Goal: Task Accomplishment & Management: Manage account settings

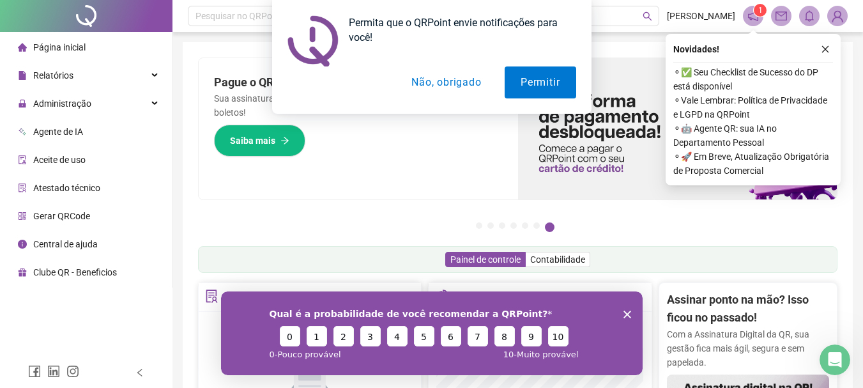
drag, startPoint x: 448, startPoint y: 84, endPoint x: 444, endPoint y: 96, distance: 12.5
click at [446, 86] on button "Não, obrigado" at bounding box center [446, 82] width 102 height 32
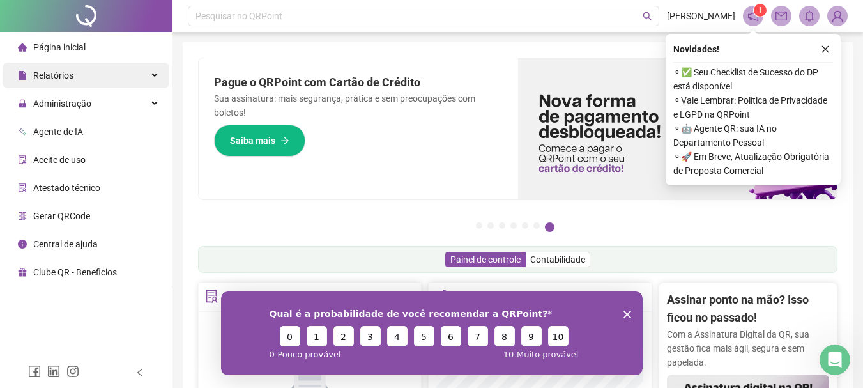
click at [114, 77] on div "Relatórios" at bounding box center [86, 76] width 167 height 26
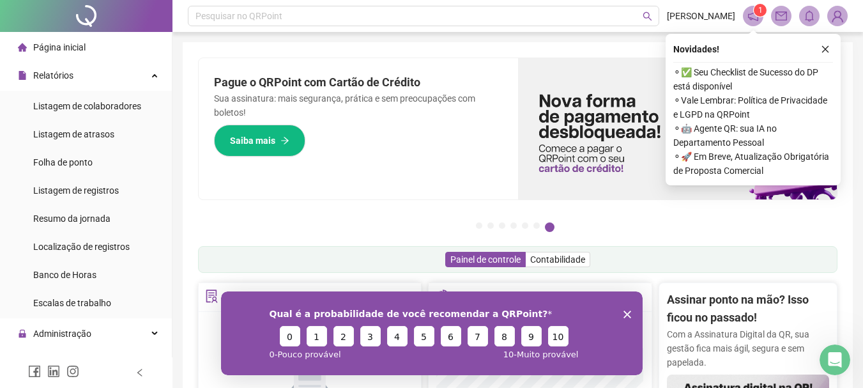
drag, startPoint x: 80, startPoint y: 158, endPoint x: 110, endPoint y: 148, distance: 32.5
click at [80, 159] on span "Folha de ponto" at bounding box center [62, 162] width 59 height 10
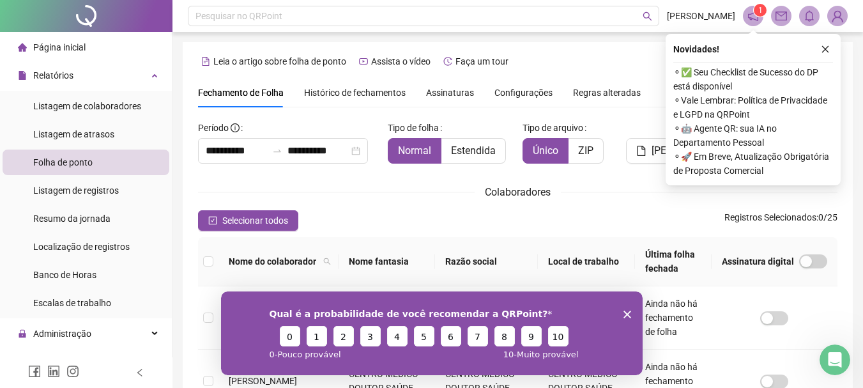
scroll to position [68, 0]
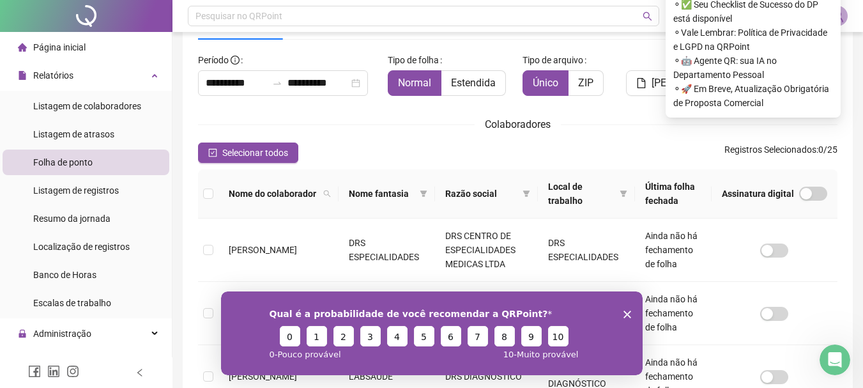
click at [628, 317] on icon "Encerrar pesquisa" at bounding box center [627, 314] width 8 height 8
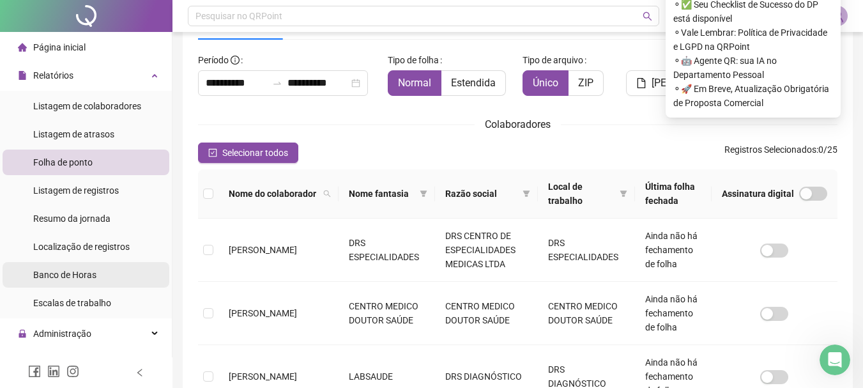
click at [106, 279] on li "Banco de Horas" at bounding box center [86, 275] width 167 height 26
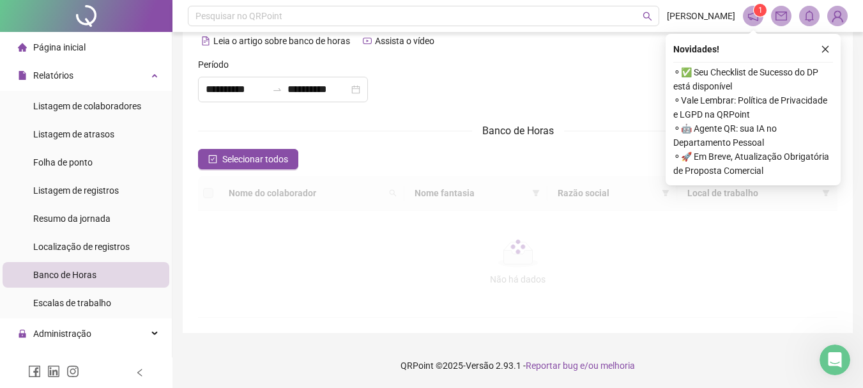
scroll to position [20, 0]
type input "**********"
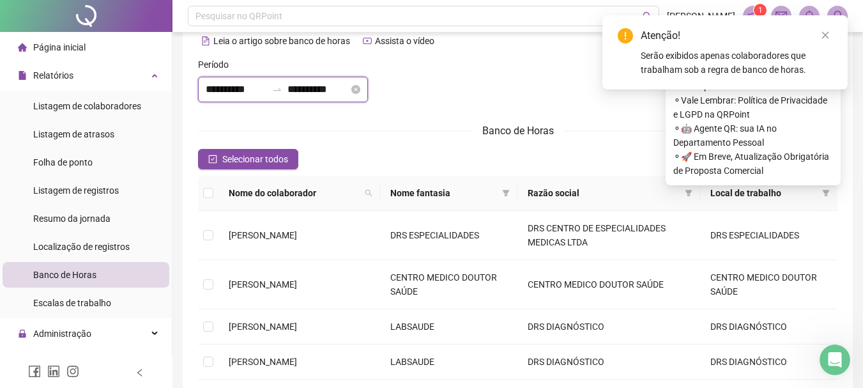
click at [267, 89] on input "**********" at bounding box center [236, 89] width 61 height 15
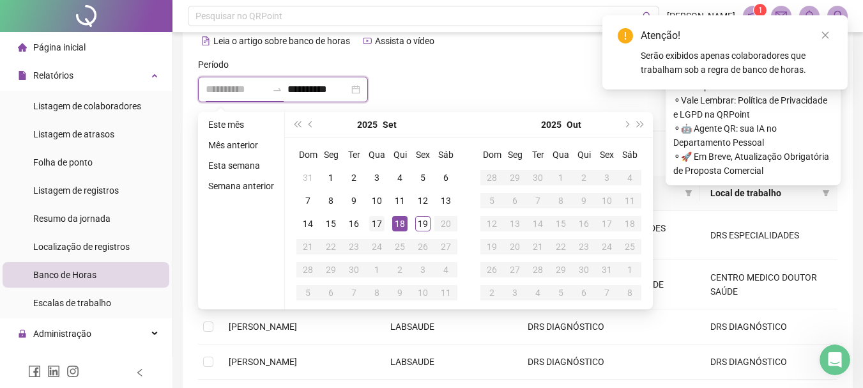
type input "**********"
click at [374, 225] on div "17" at bounding box center [376, 223] width 15 height 15
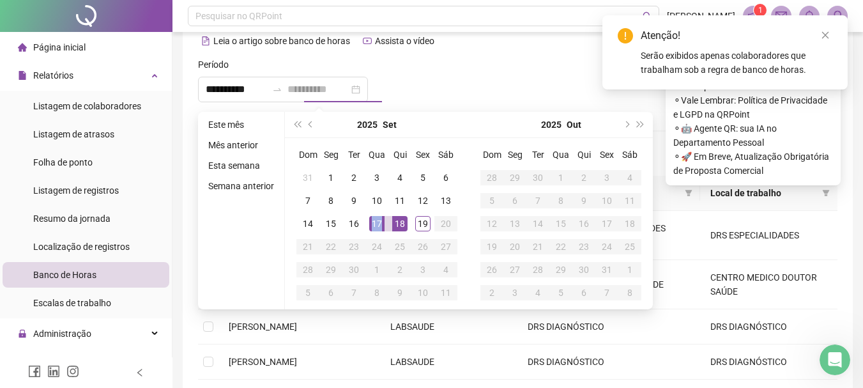
click at [374, 225] on div "17" at bounding box center [376, 223] width 15 height 15
type input "**********"
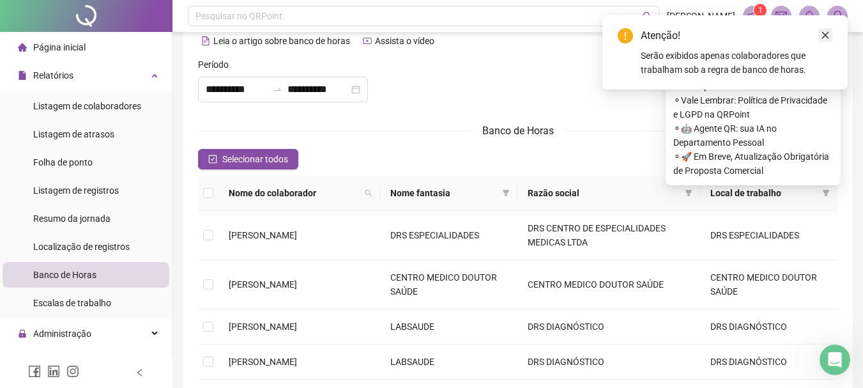
click at [827, 36] on icon "close" at bounding box center [825, 35] width 9 height 9
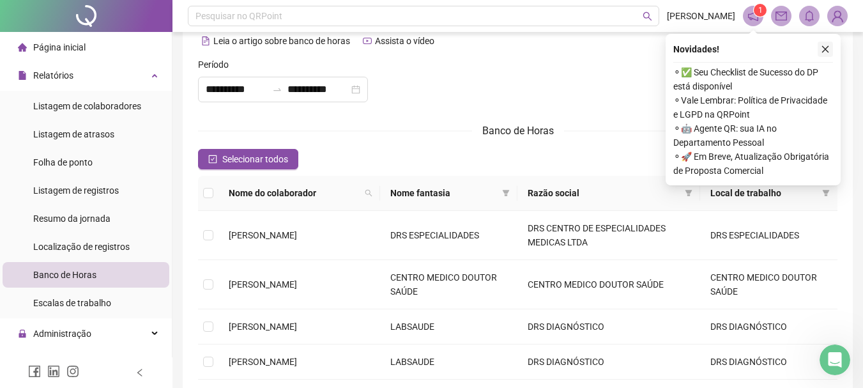
drag, startPoint x: 827, startPoint y: 43, endPoint x: 480, endPoint y: 209, distance: 384.5
click at [827, 44] on button "button" at bounding box center [824, 49] width 15 height 15
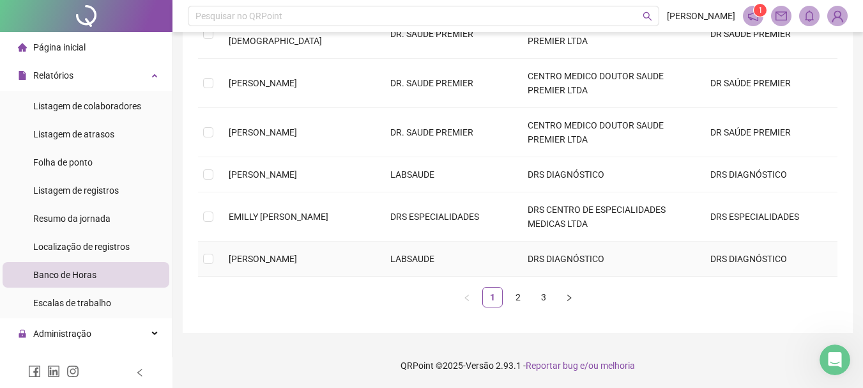
scroll to position [432, 0]
click at [514, 296] on link "2" at bounding box center [517, 296] width 19 height 19
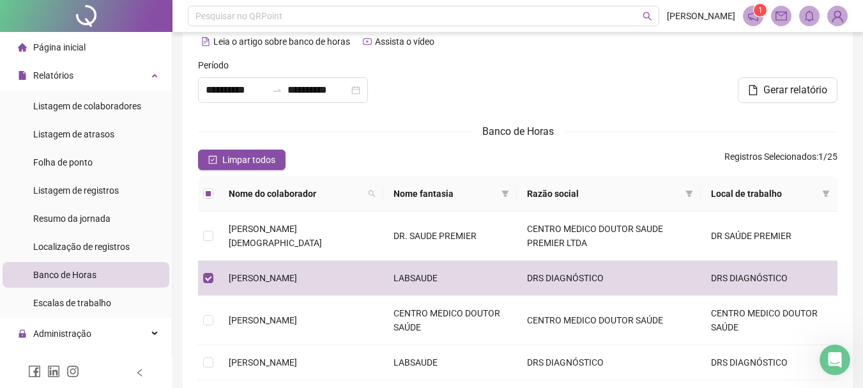
scroll to position [0, 0]
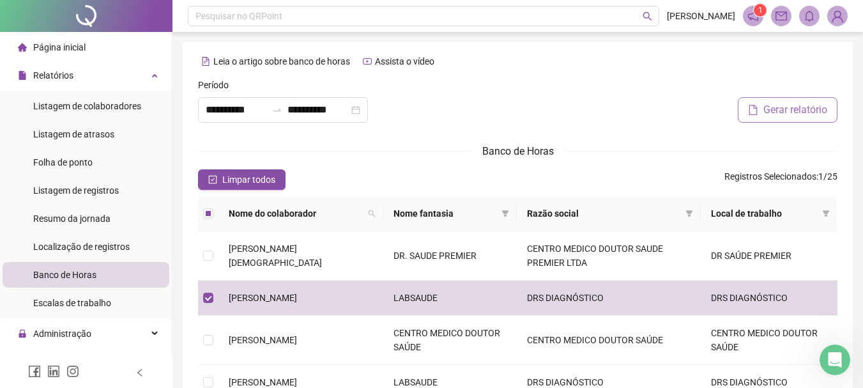
click at [777, 102] on button "Gerar relatório" at bounding box center [788, 110] width 100 height 26
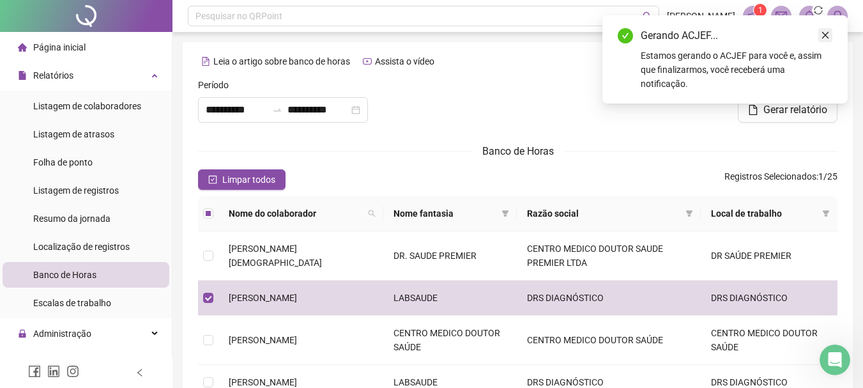
click at [826, 38] on icon "close" at bounding box center [825, 35] width 9 height 9
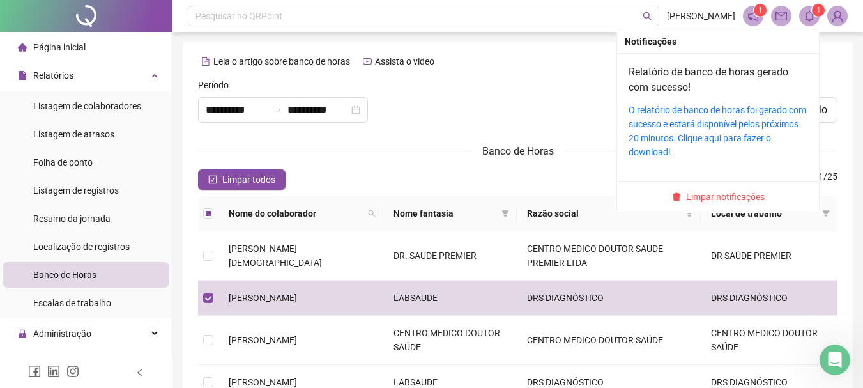
click at [812, 15] on icon "bell" at bounding box center [809, 15] width 9 height 11
drag, startPoint x: 729, startPoint y: 112, endPoint x: 703, endPoint y: 117, distance: 26.6
click at [729, 112] on link "O relatório de banco de horas foi gerado com sucesso e estará disponível pelos …" at bounding box center [717, 131] width 178 height 52
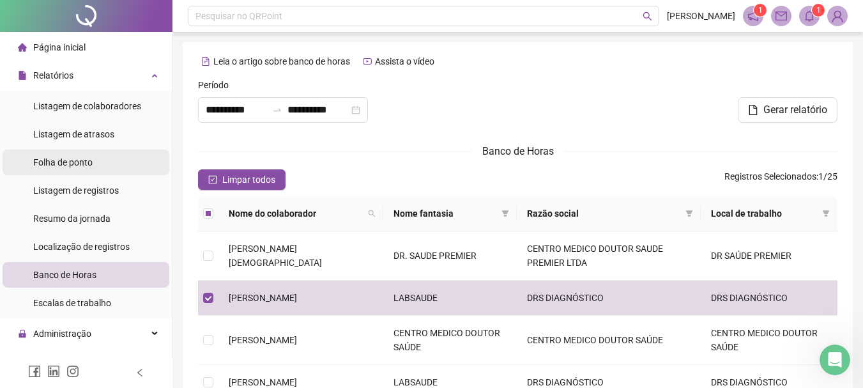
click at [71, 167] on span "Folha de ponto" at bounding box center [62, 162] width 59 height 10
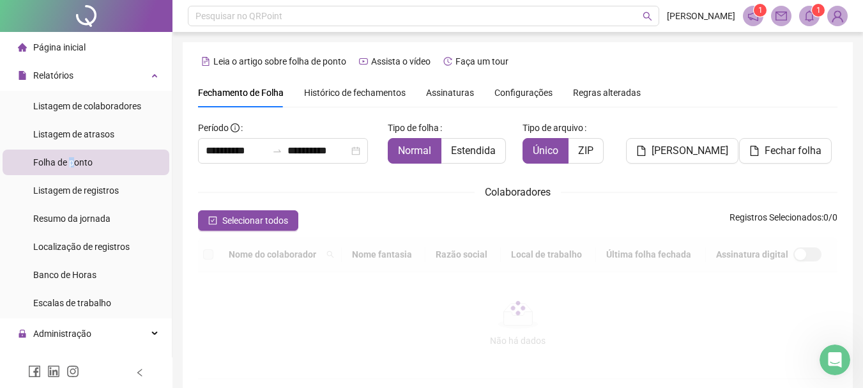
scroll to position [68, 0]
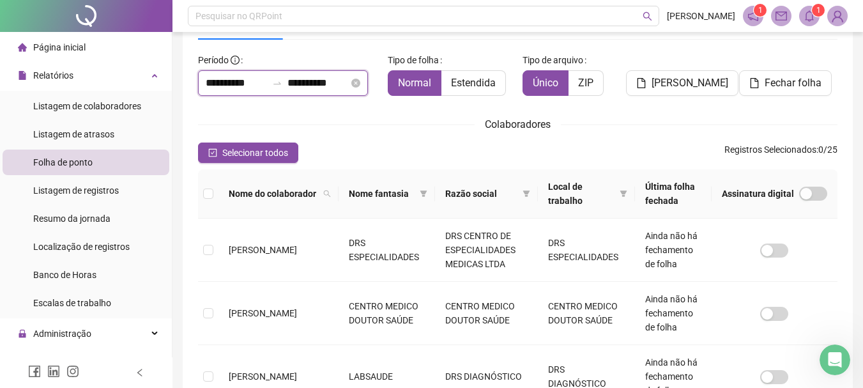
click at [267, 82] on input "**********" at bounding box center [236, 82] width 61 height 15
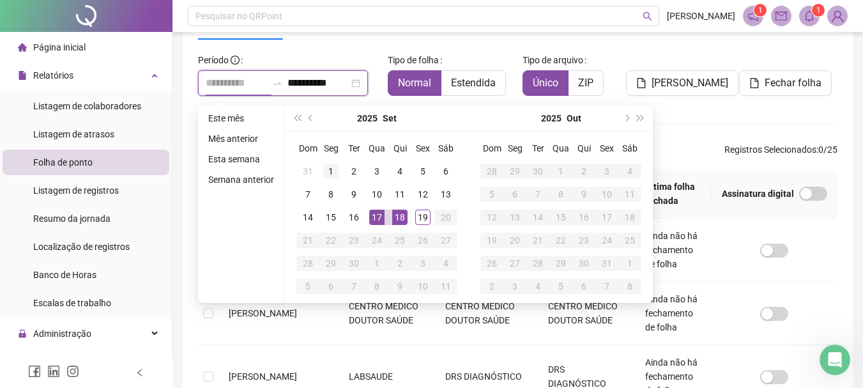
type input "**********"
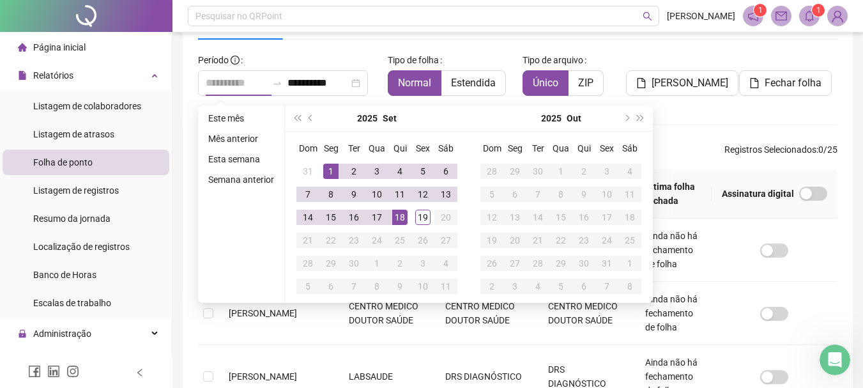
click at [327, 170] on div "1" at bounding box center [330, 170] width 15 height 15
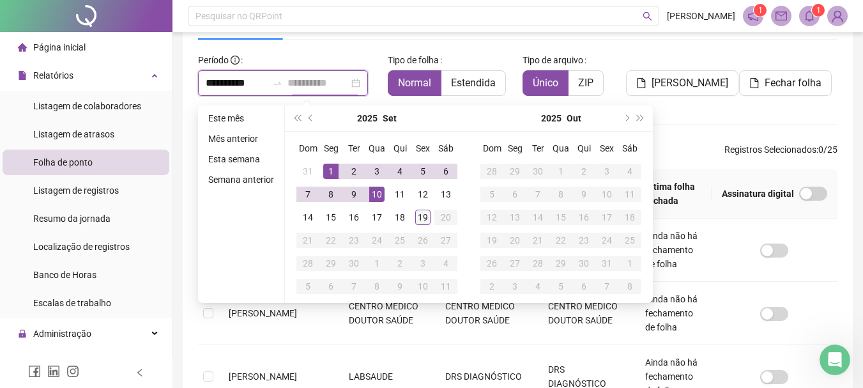
type input "**********"
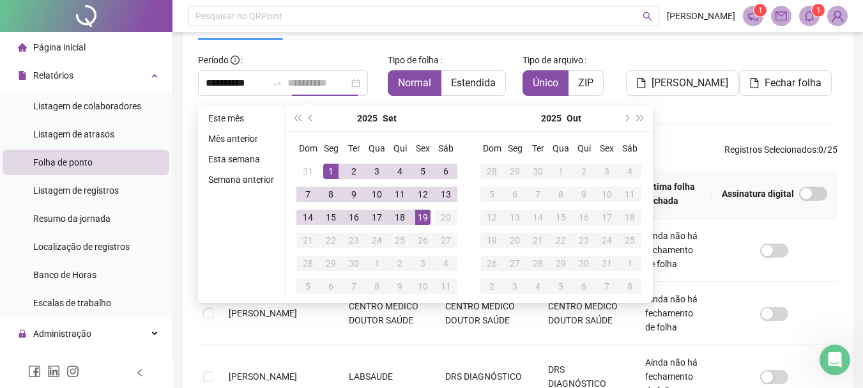
click at [423, 218] on div "19" at bounding box center [422, 216] width 15 height 15
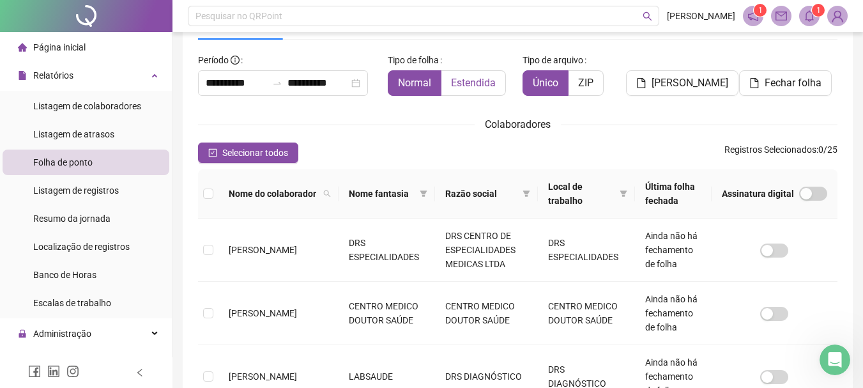
click at [485, 84] on span "Estendida" at bounding box center [473, 83] width 45 height 12
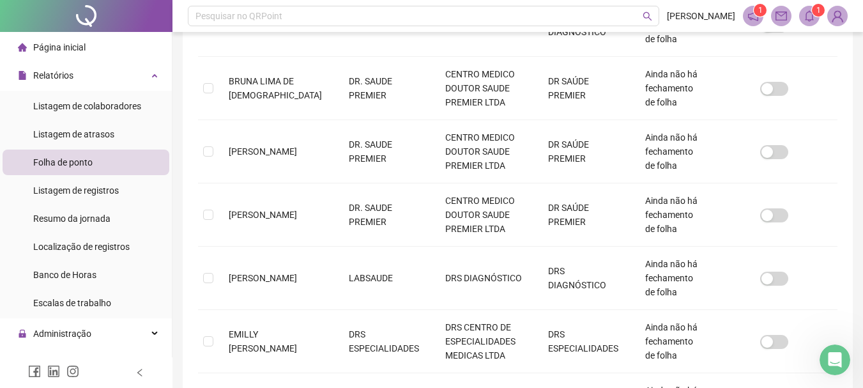
scroll to position [642, 0]
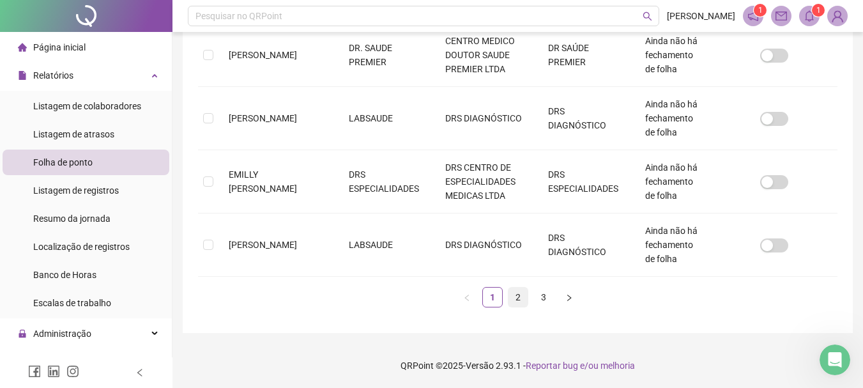
click at [512, 300] on link "2" at bounding box center [517, 296] width 19 height 19
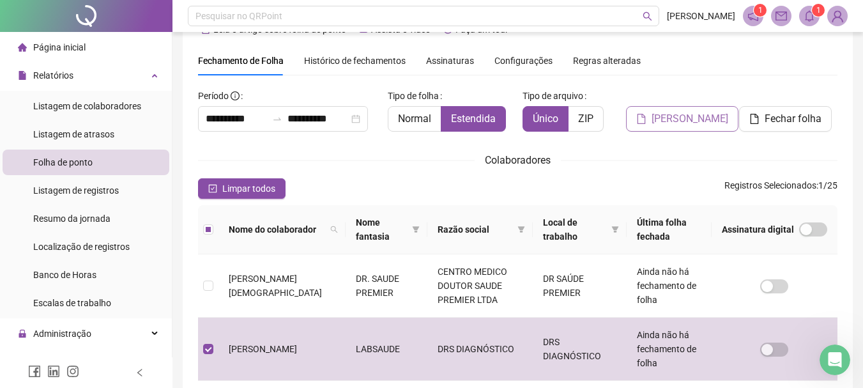
scroll to position [0, 0]
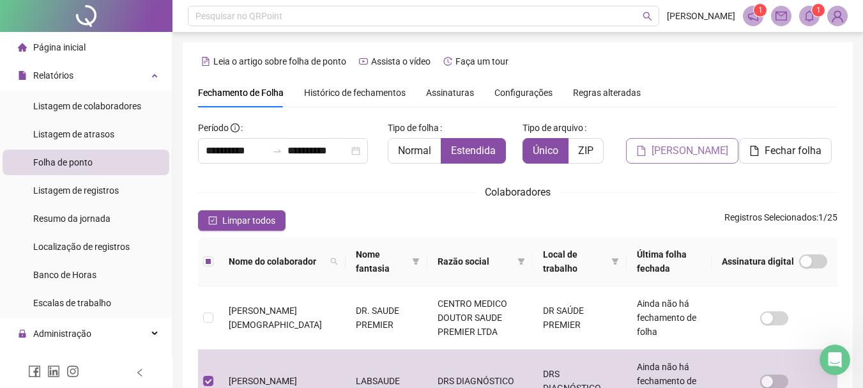
click at [661, 146] on span "[PERSON_NAME]" at bounding box center [689, 150] width 77 height 15
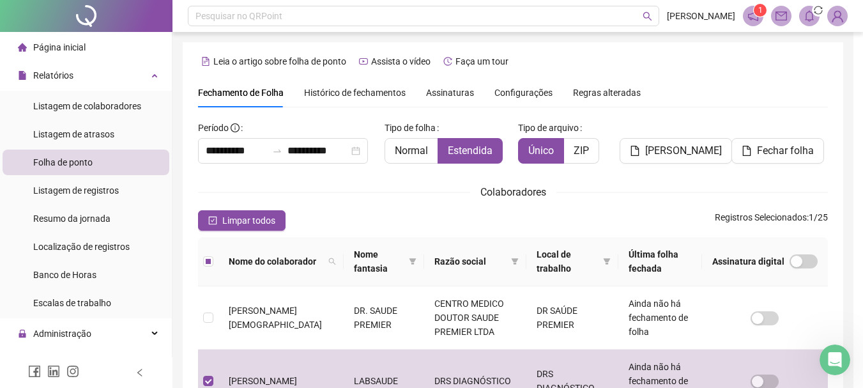
scroll to position [68, 0]
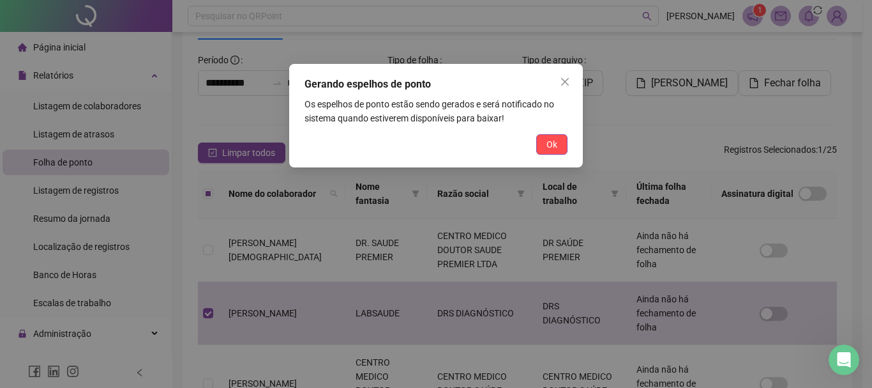
click at [558, 149] on button "Ok" at bounding box center [551, 144] width 31 height 20
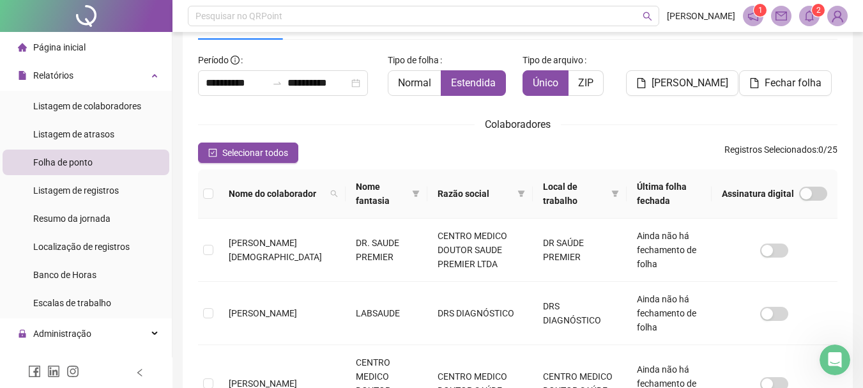
click at [814, 29] on header "Pesquisar no QRPoint [PERSON_NAME] 1 2" at bounding box center [517, 16] width 690 height 32
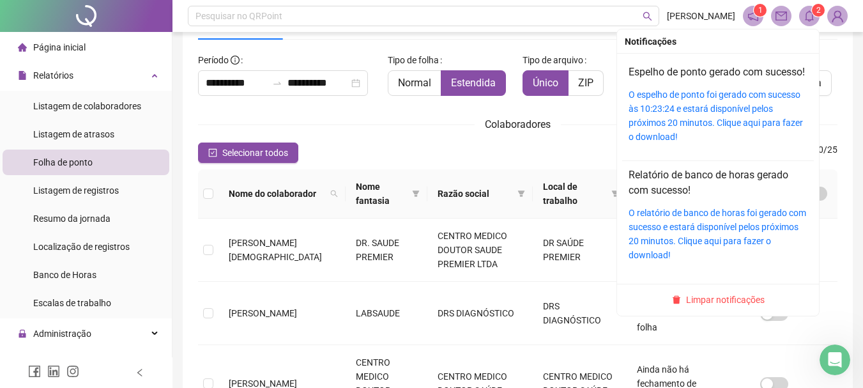
click at [812, 19] on icon "bell" at bounding box center [809, 15] width 9 height 11
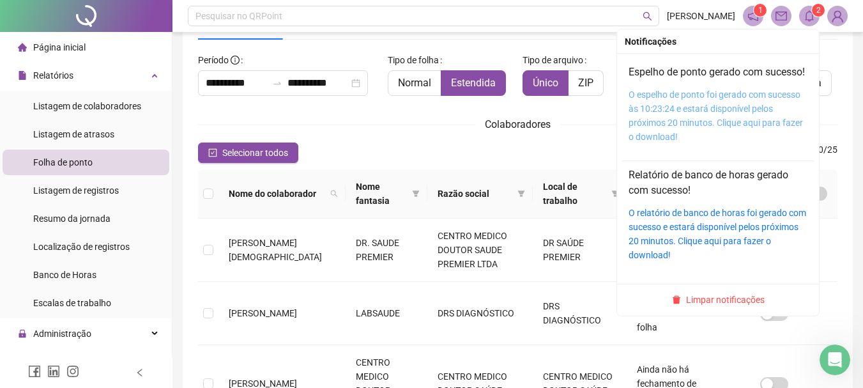
click at [665, 110] on link "O espelho de ponto foi gerado com sucesso às 10:23:24 e estará disponível pelos…" at bounding box center [715, 115] width 174 height 52
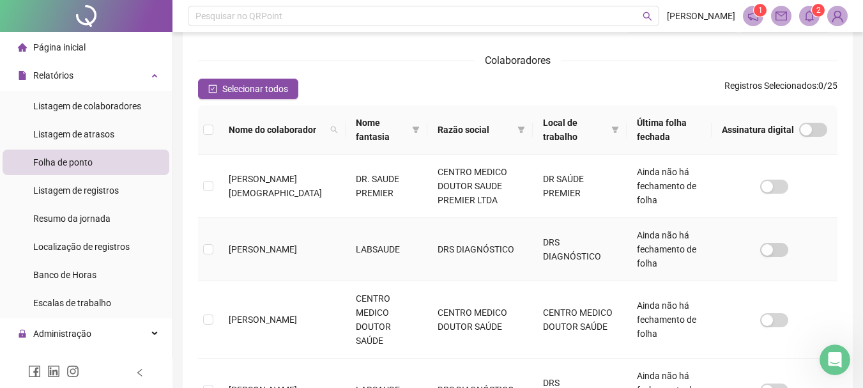
scroll to position [0, 0]
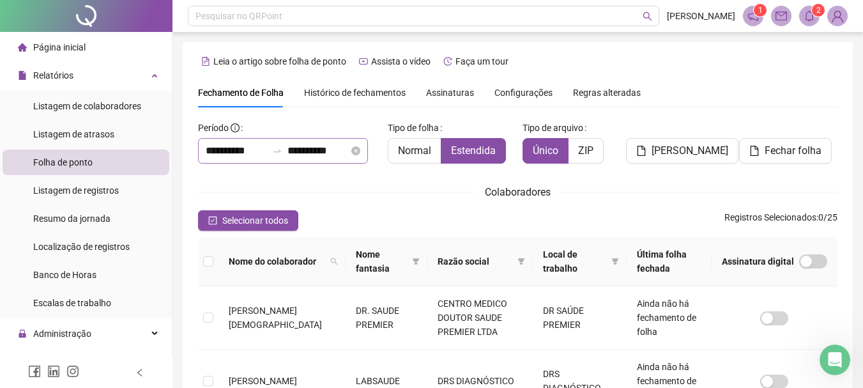
click at [275, 139] on div "**********" at bounding box center [283, 151] width 170 height 26
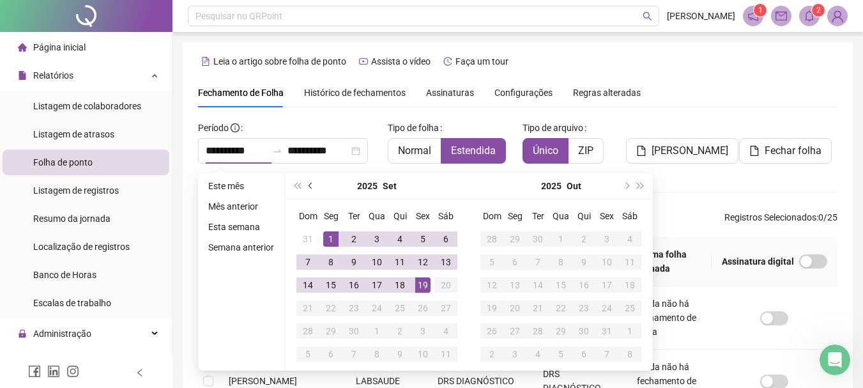
click at [309, 178] on button "prev-year" at bounding box center [311, 186] width 14 height 26
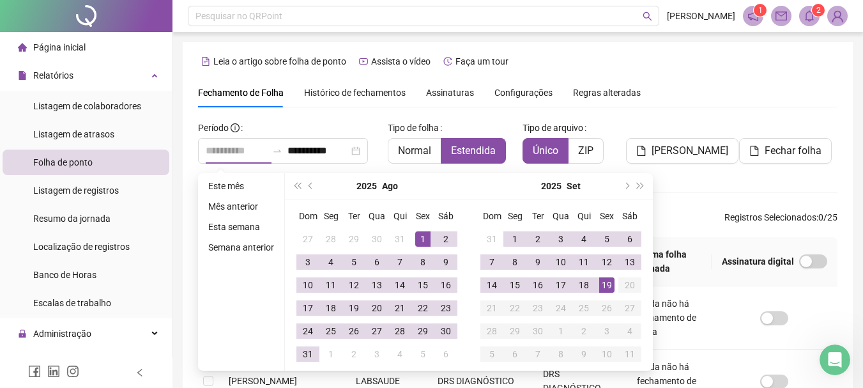
type input "**********"
click at [423, 240] on div "1" at bounding box center [422, 238] width 15 height 15
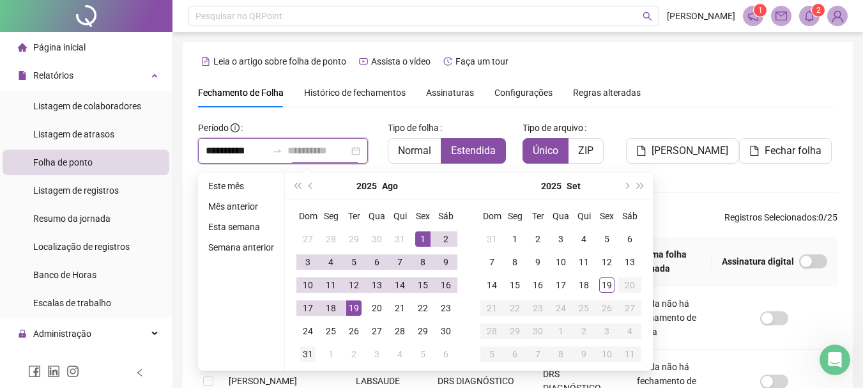
type input "**********"
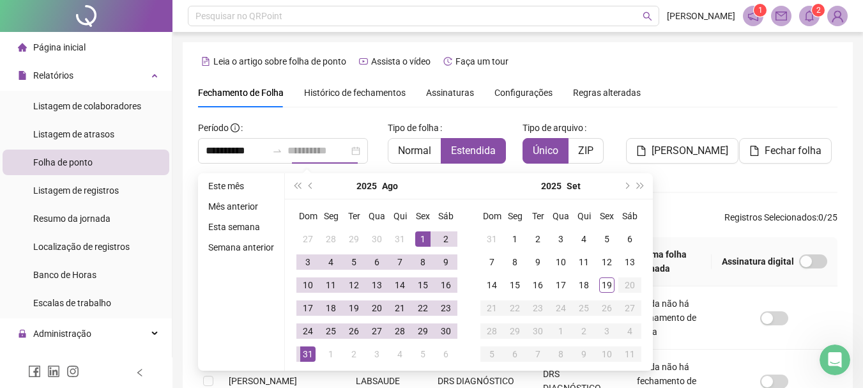
click at [301, 353] on div "31" at bounding box center [307, 353] width 15 height 15
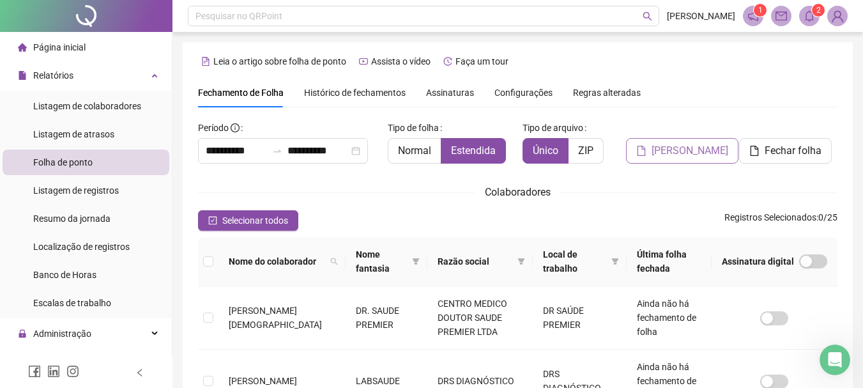
click at [671, 144] on span "[PERSON_NAME]" at bounding box center [689, 150] width 77 height 15
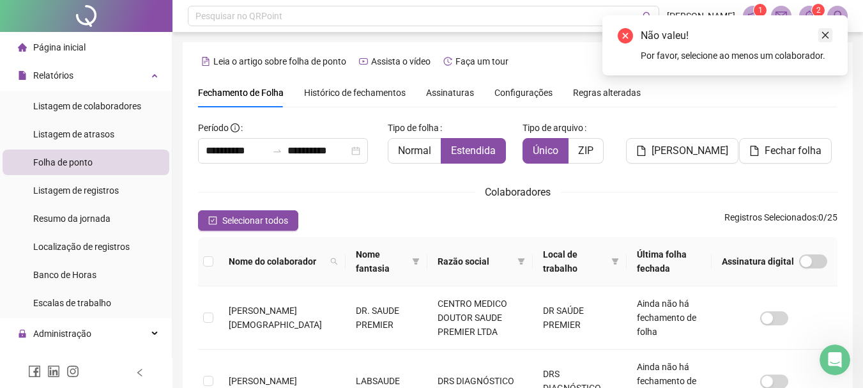
click at [828, 33] on icon "close" at bounding box center [825, 35] width 9 height 9
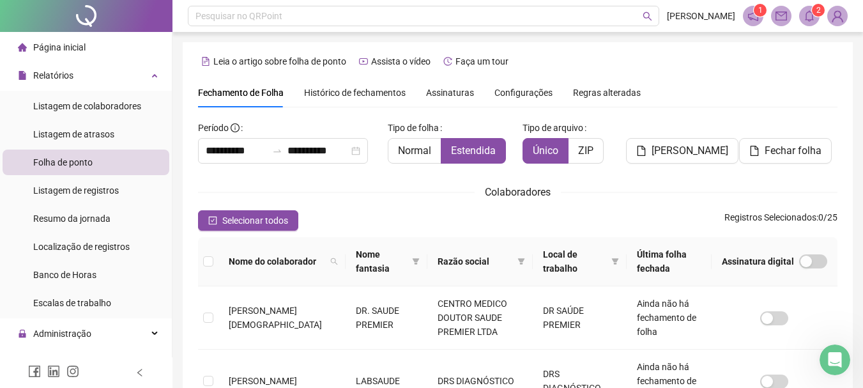
click at [805, 22] on span at bounding box center [809, 16] width 20 height 20
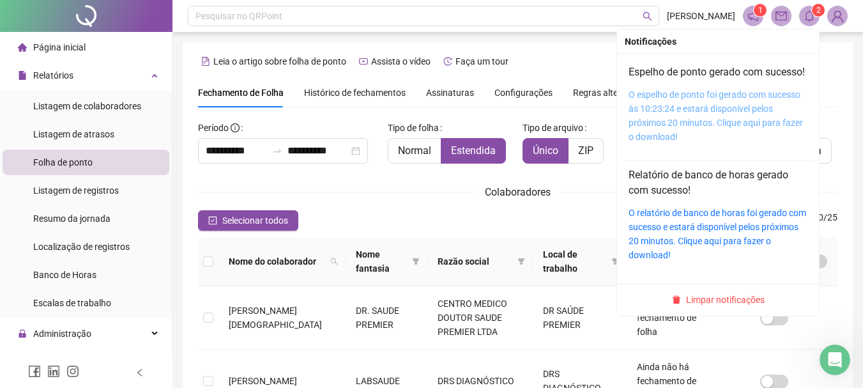
click at [681, 111] on link "O espelho de ponto foi gerado com sucesso às 10:23:24 e estará disponível pelos…" at bounding box center [715, 115] width 174 height 52
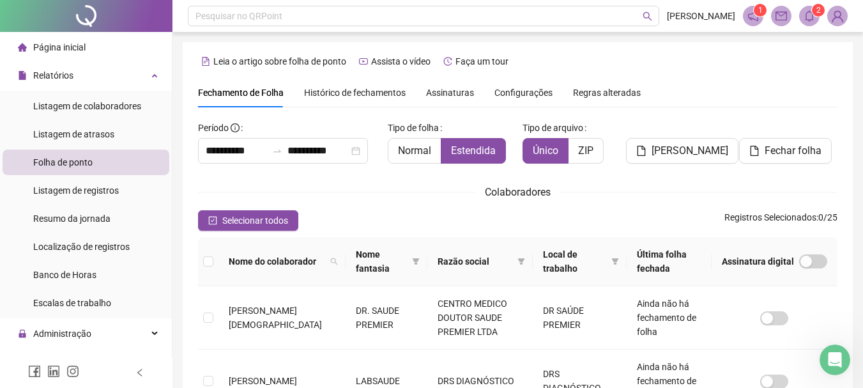
drag, startPoint x: 585, startPoint y: 76, endPoint x: 872, endPoint y: 22, distance: 291.7
click at [807, 14] on icon "bell" at bounding box center [808, 15] width 11 height 11
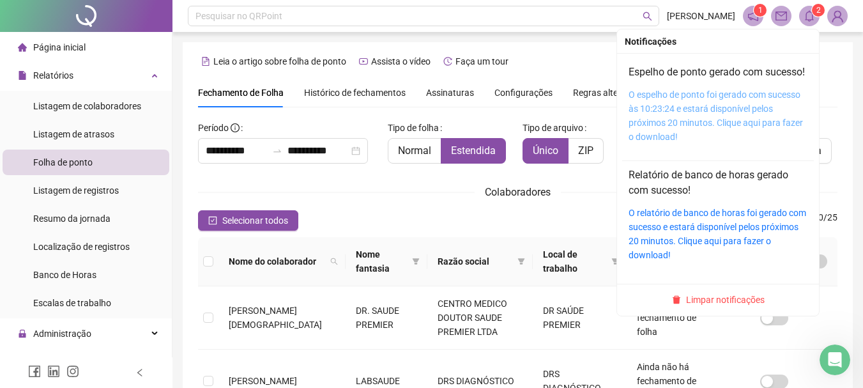
click at [696, 126] on link "O espelho de ponto foi gerado com sucesso às 10:23:24 e estará disponível pelos…" at bounding box center [715, 115] width 174 height 52
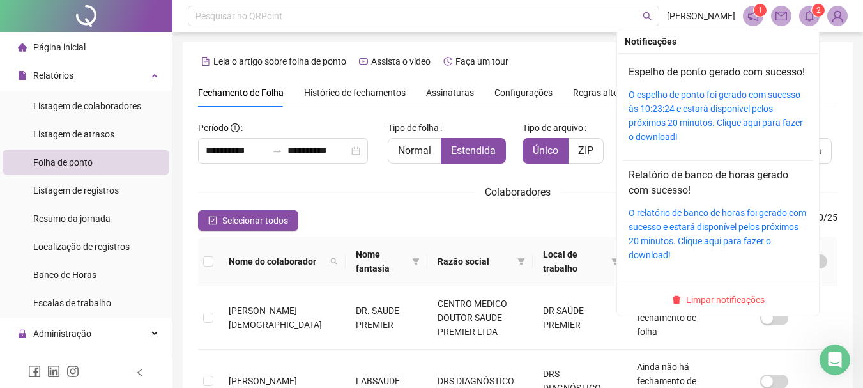
click at [811, 15] on icon "bell" at bounding box center [808, 15] width 11 height 11
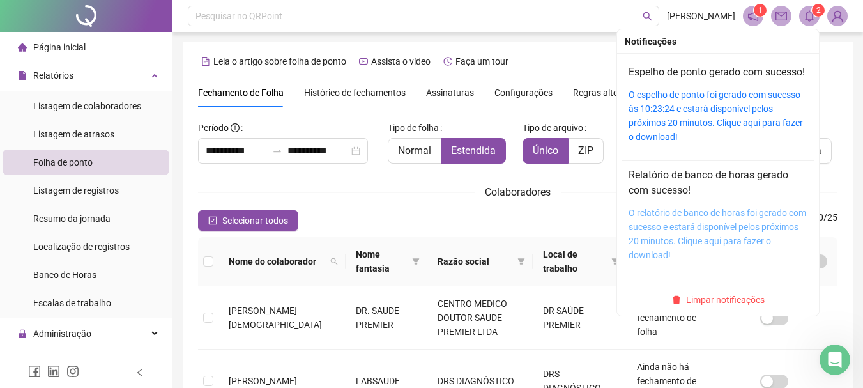
click at [673, 229] on link "O relatório de banco de horas foi gerado com sucesso e estará disponível pelos …" at bounding box center [717, 234] width 178 height 52
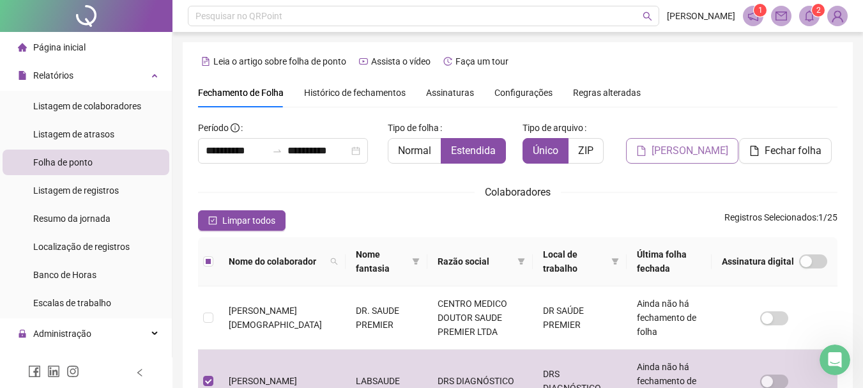
click at [677, 141] on button "[PERSON_NAME]" at bounding box center [682, 151] width 112 height 26
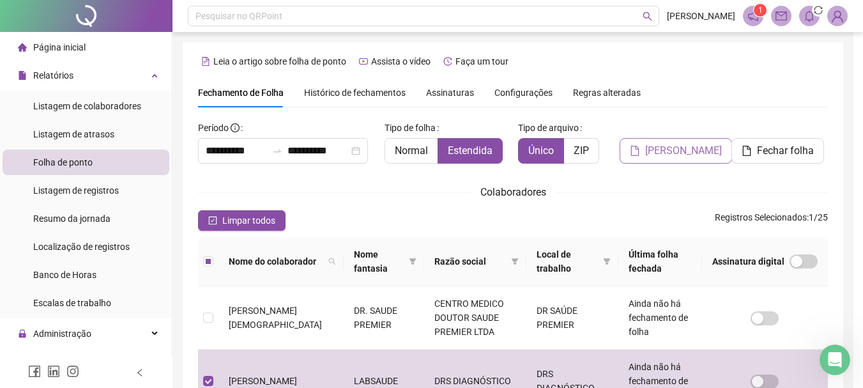
scroll to position [68, 0]
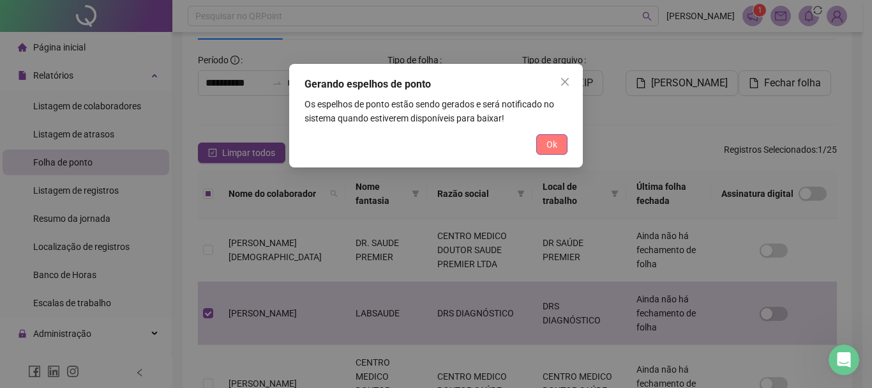
click at [560, 141] on button "Ok" at bounding box center [551, 144] width 31 height 20
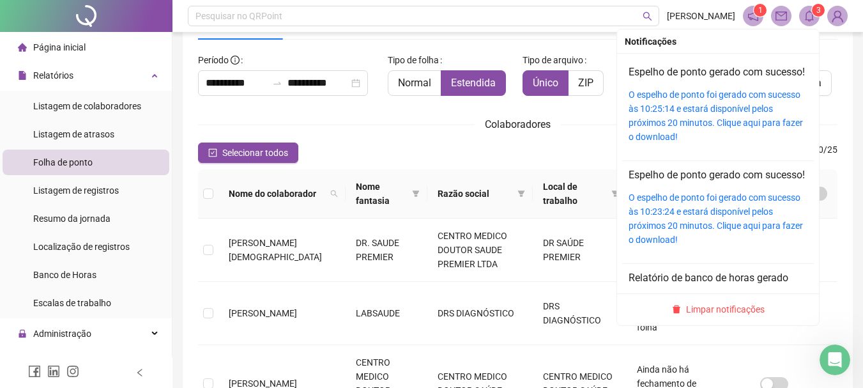
click at [815, 11] on sup "3" at bounding box center [818, 10] width 13 height 13
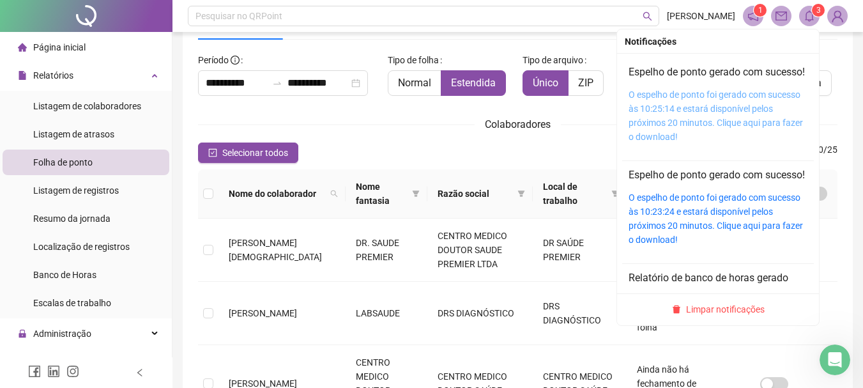
click at [685, 110] on link "O espelho de ponto foi gerado com sucesso às 10:25:14 e estará disponível pelos…" at bounding box center [715, 115] width 174 height 52
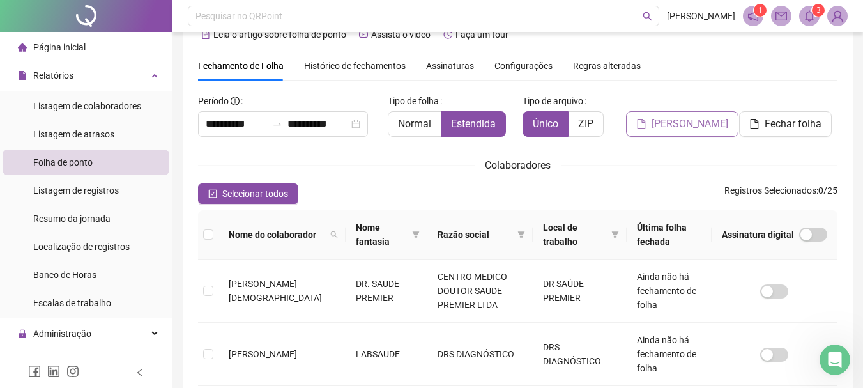
scroll to position [4, 0]
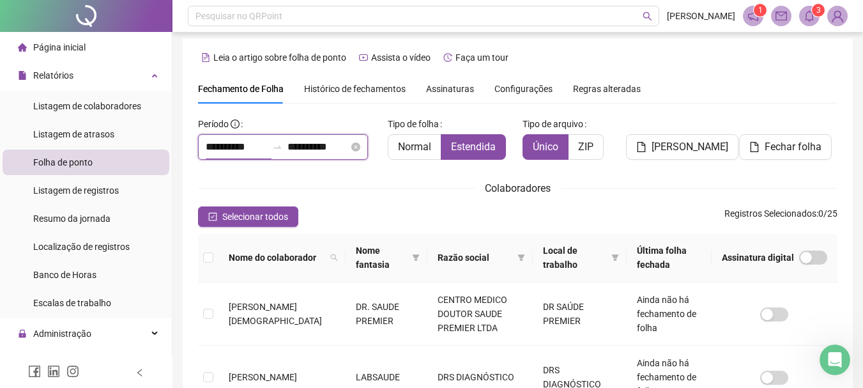
click at [267, 146] on input "**********" at bounding box center [236, 146] width 61 height 15
type input "**********"
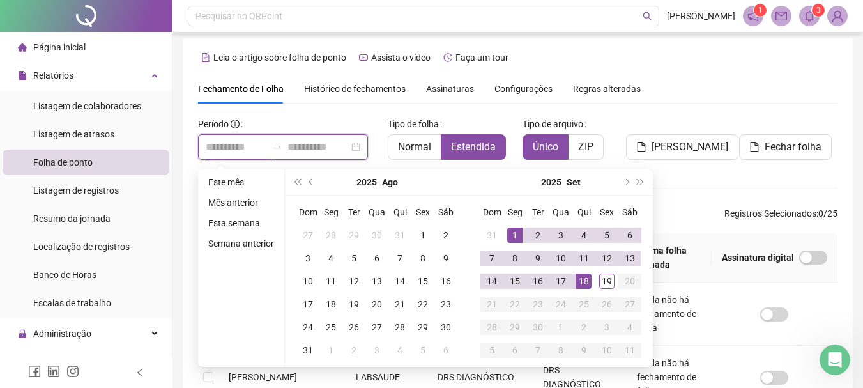
type input "**********"
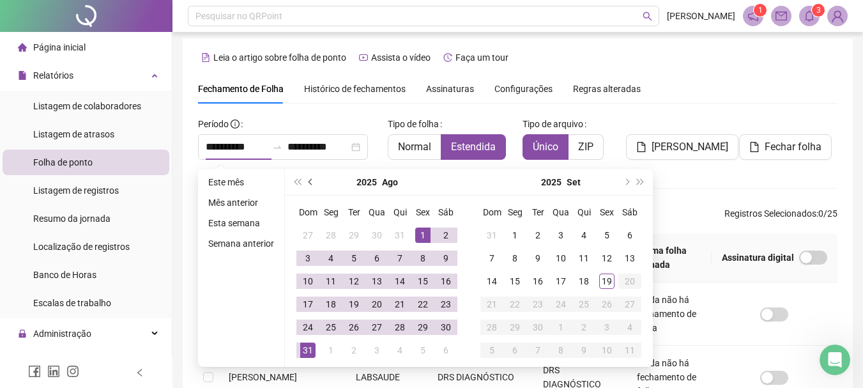
click at [314, 180] on button "prev-year" at bounding box center [311, 182] width 14 height 26
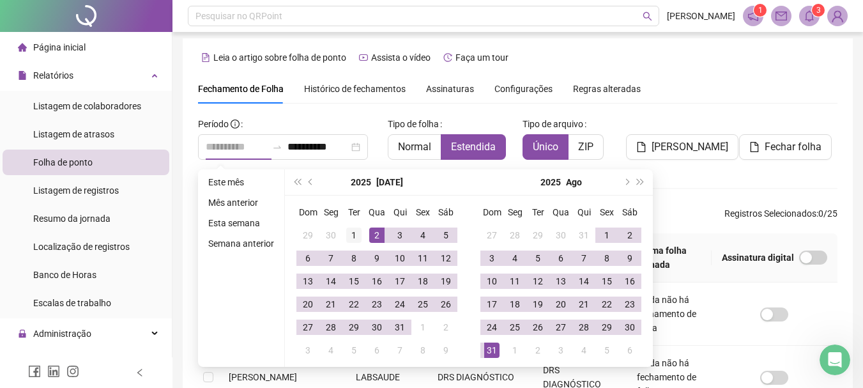
type input "**********"
drag, startPoint x: 351, startPoint y: 232, endPoint x: 368, endPoint y: 275, distance: 45.9
click at [351, 233] on div "1" at bounding box center [353, 234] width 15 height 15
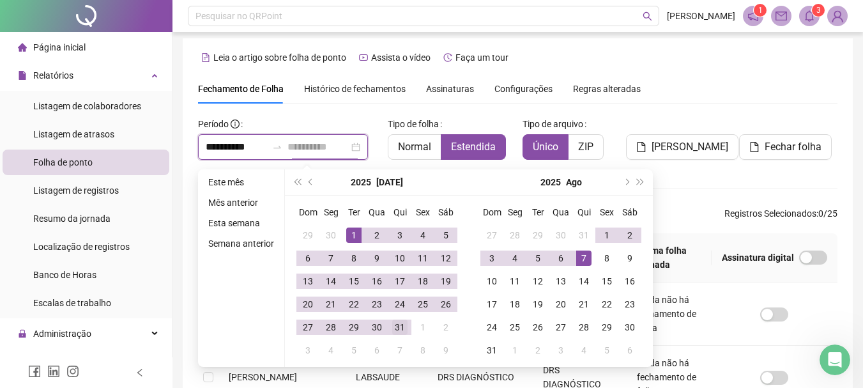
type input "**********"
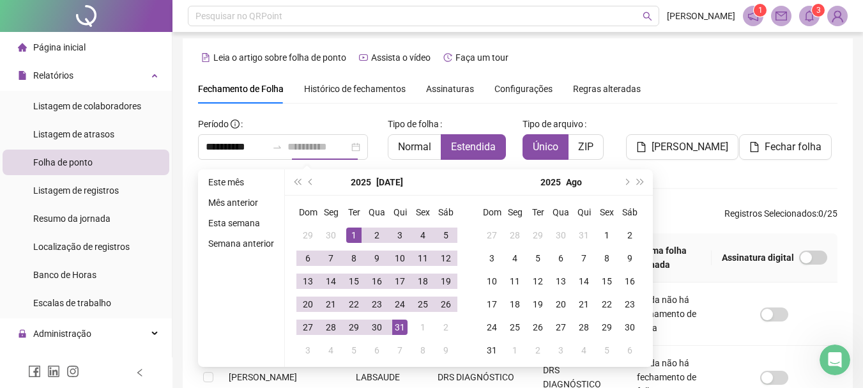
click at [395, 330] on div "31" at bounding box center [399, 326] width 15 height 15
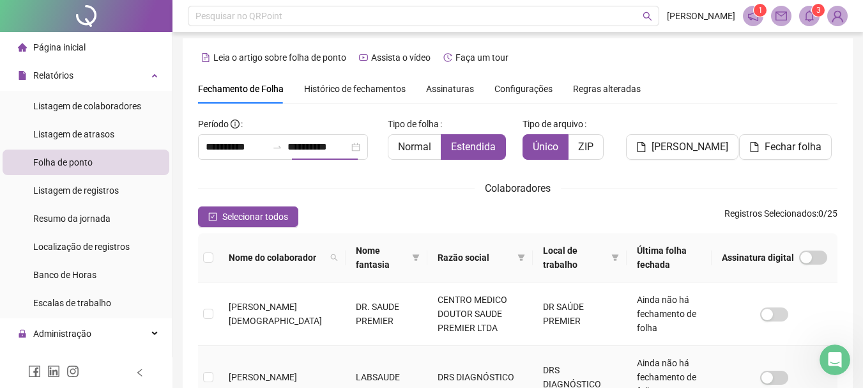
scroll to position [68, 0]
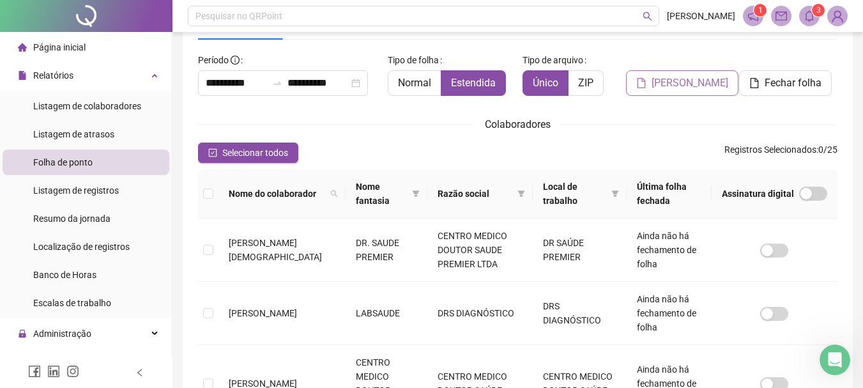
click at [673, 77] on span "[PERSON_NAME]" at bounding box center [689, 82] width 77 height 15
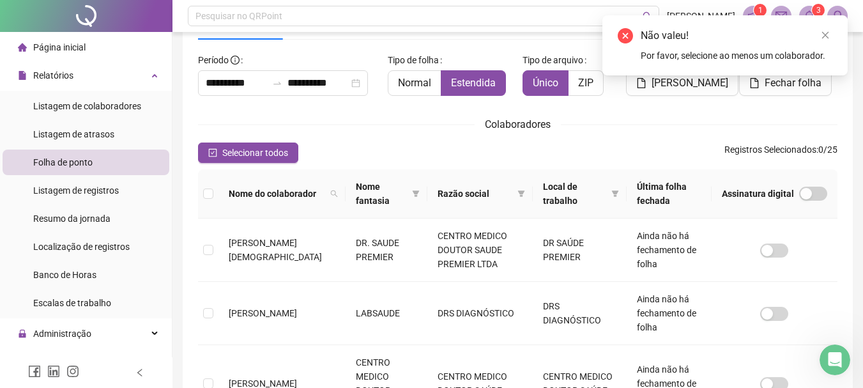
drag, startPoint x: 826, startPoint y: 35, endPoint x: 278, endPoint y: 255, distance: 591.2
click at [817, 40] on div "Não valeu! Por favor, selecione ao menos um colaborador." at bounding box center [724, 45] width 245 height 60
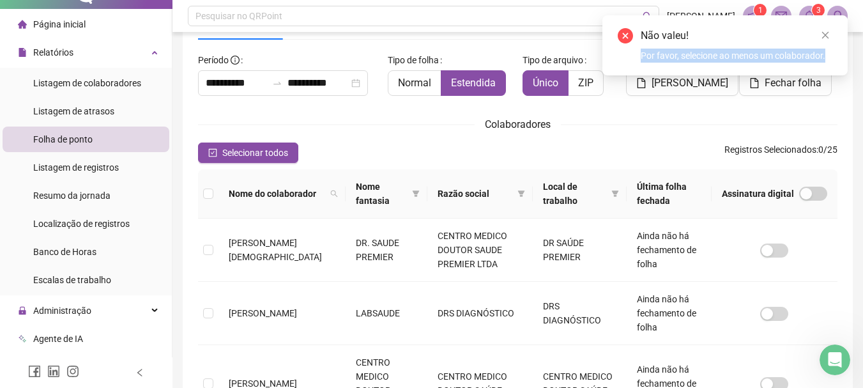
scroll to position [64, 0]
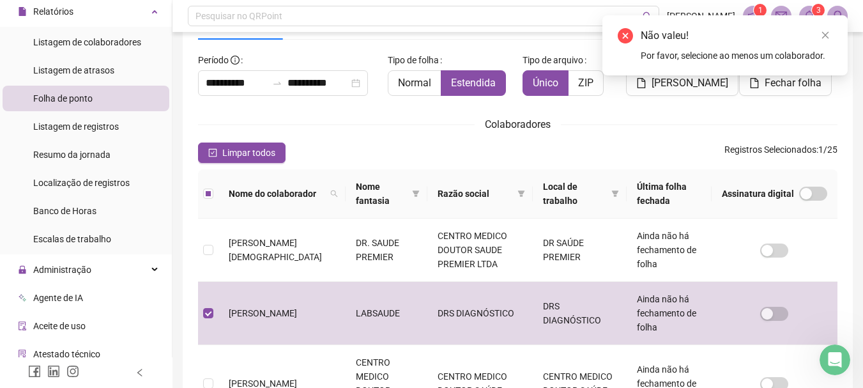
drag, startPoint x: 829, startPoint y: 35, endPoint x: 707, endPoint y: 72, distance: 127.3
click at [829, 34] on icon "close" at bounding box center [825, 35] width 9 height 9
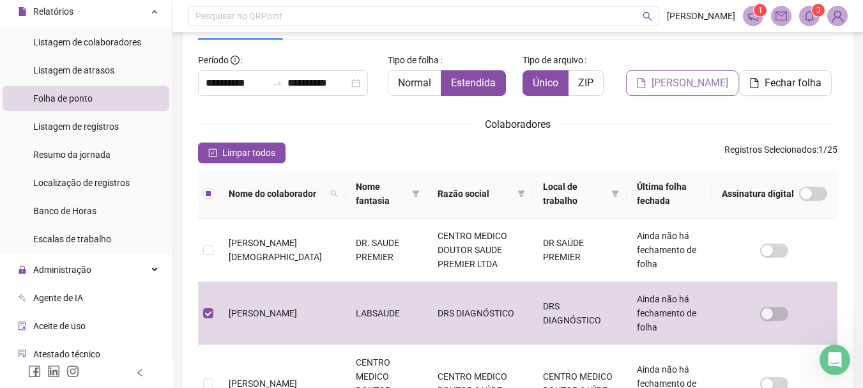
click at [682, 87] on span "[PERSON_NAME]" at bounding box center [689, 82] width 77 height 15
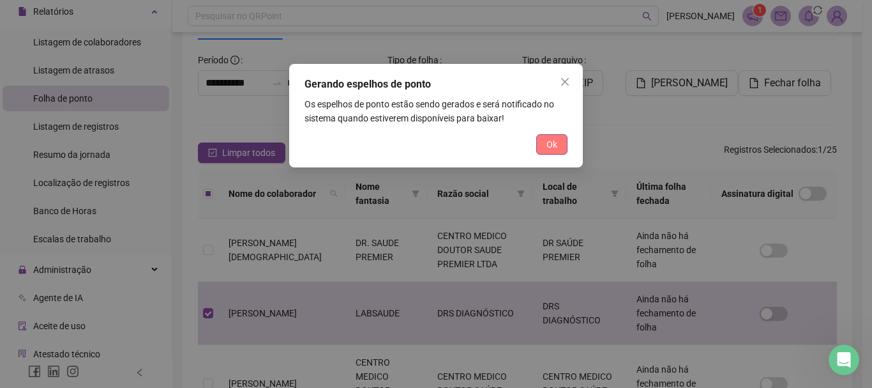
click at [553, 141] on span "Ok" at bounding box center [552, 144] width 11 height 14
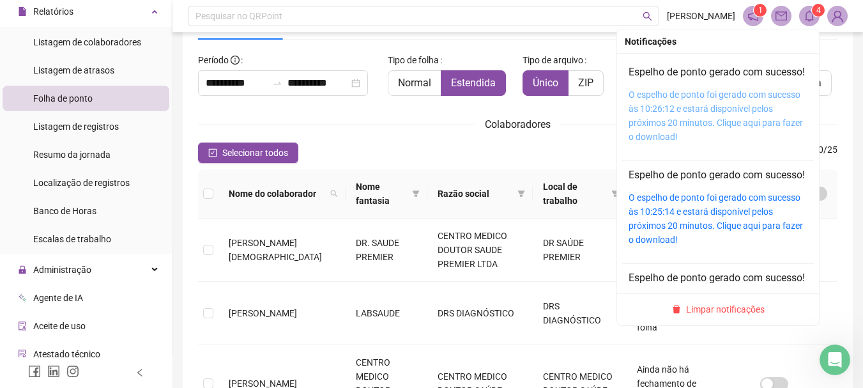
click at [693, 118] on link "O espelho de ponto foi gerado com sucesso às 10:26:12 e estará disponível pelos…" at bounding box center [715, 115] width 174 height 52
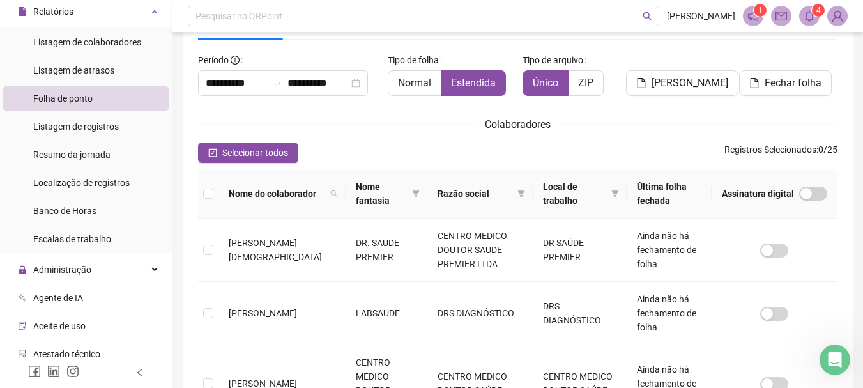
drag, startPoint x: 815, startPoint y: 15, endPoint x: 780, endPoint y: 25, distance: 36.0
click at [814, 15] on sup "4" at bounding box center [818, 10] width 13 height 13
click at [273, 78] on div at bounding box center [277, 83] width 20 height 10
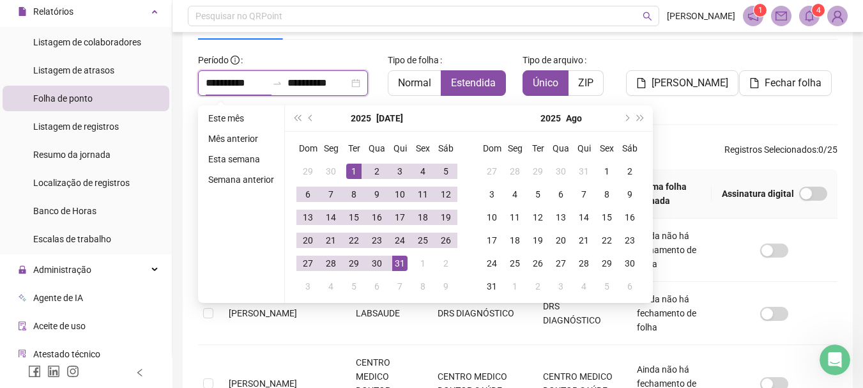
type input "**********"
drag, startPoint x: 308, startPoint y: 114, endPoint x: 319, endPoint y: 127, distance: 17.3
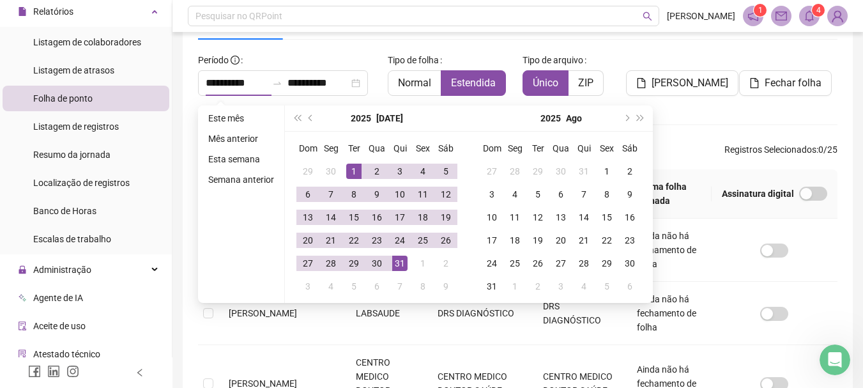
click at [308, 115] on button "prev-year" at bounding box center [311, 118] width 14 height 26
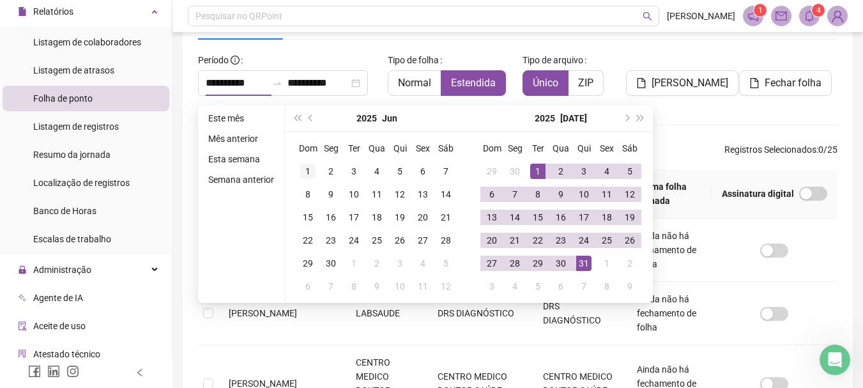
type input "**********"
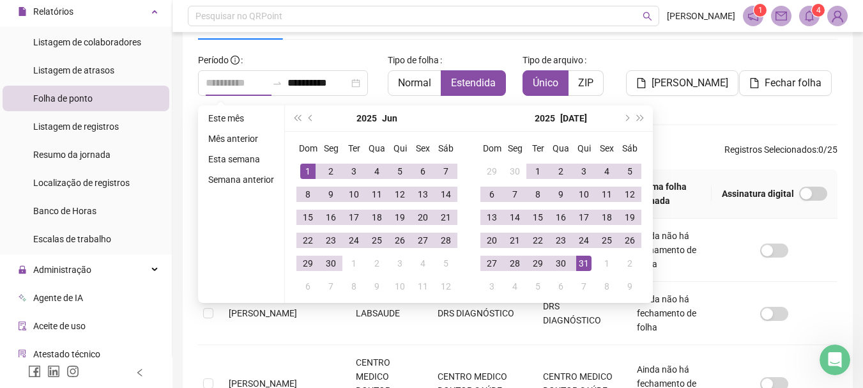
click at [305, 170] on div "1" at bounding box center [307, 170] width 15 height 15
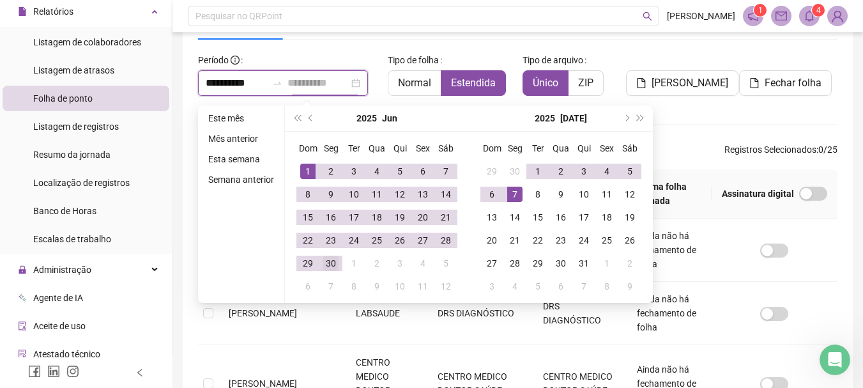
type input "**********"
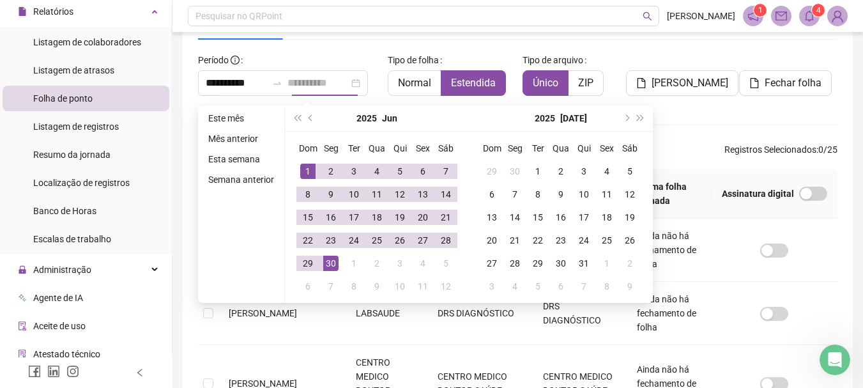
click at [328, 262] on div "30" at bounding box center [330, 262] width 15 height 15
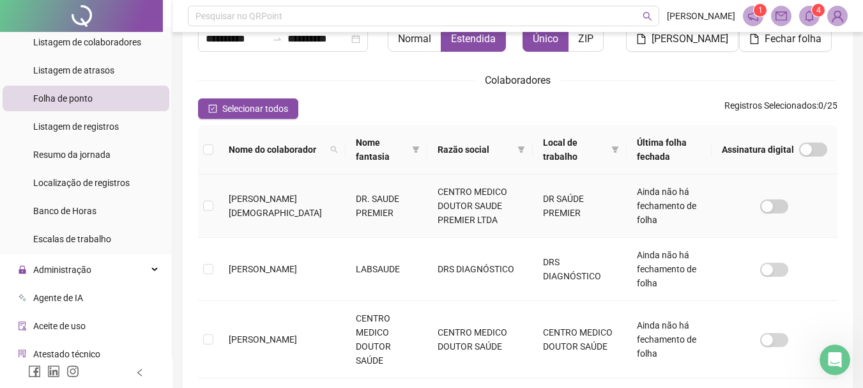
scroll to position [195, 0]
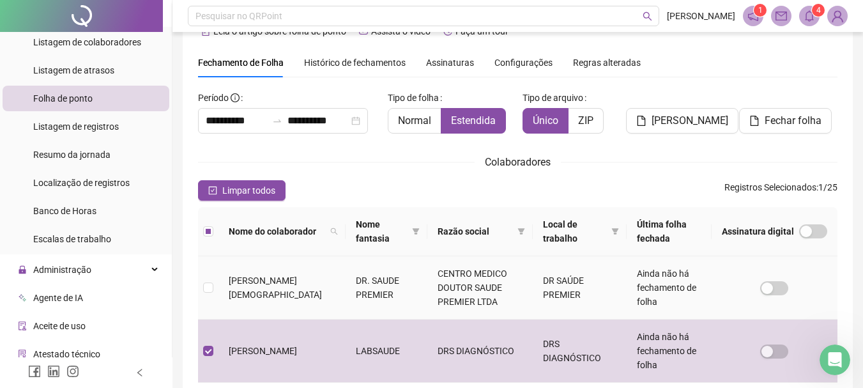
scroll to position [0, 0]
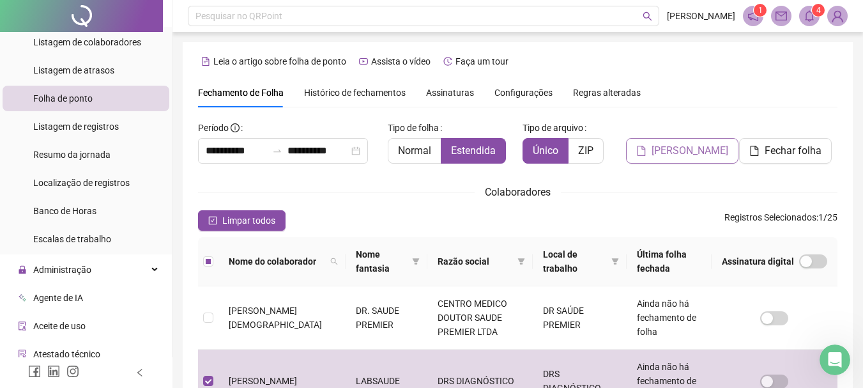
click at [670, 153] on span "[PERSON_NAME]" at bounding box center [689, 150] width 77 height 15
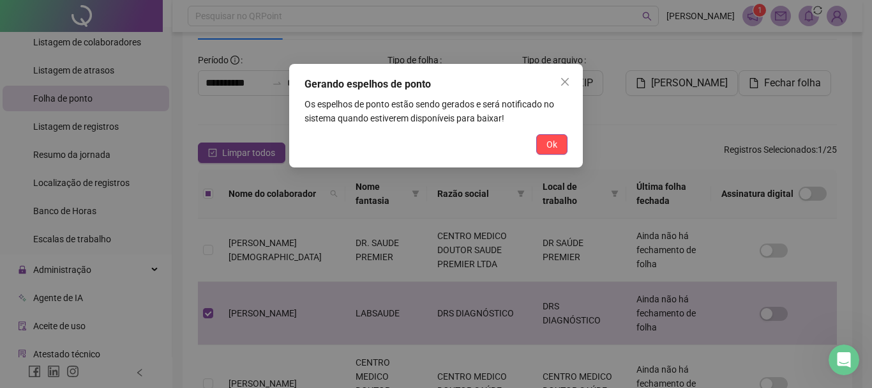
click at [548, 146] on span "Ok" at bounding box center [552, 144] width 11 height 14
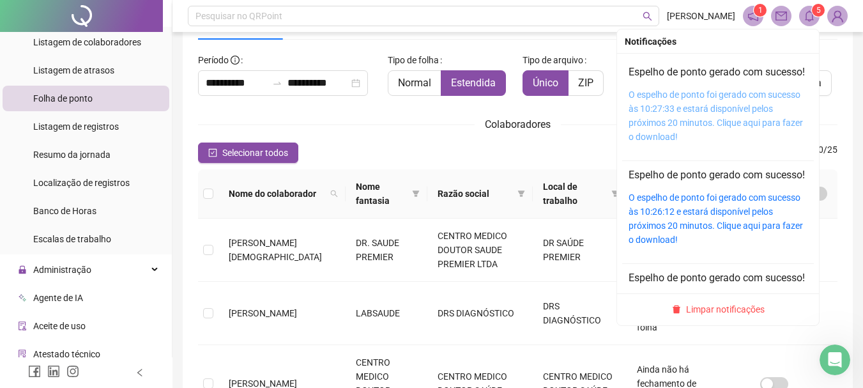
click at [699, 114] on link "O espelho de ponto foi gerado com sucesso às 10:27:33 e estará disponível pelos…" at bounding box center [715, 115] width 174 height 52
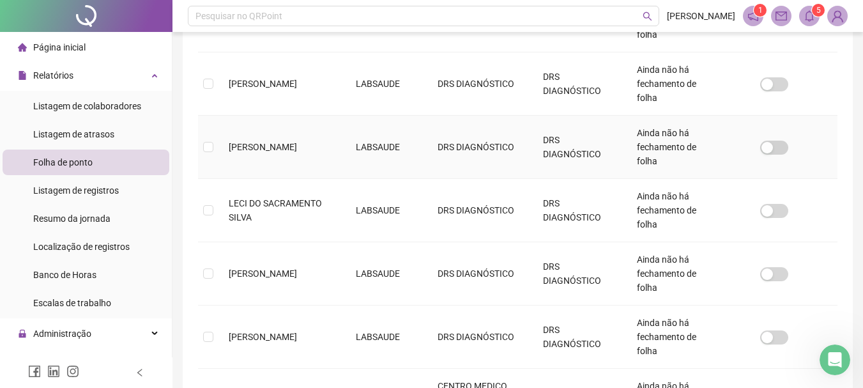
scroll to position [515, 0]
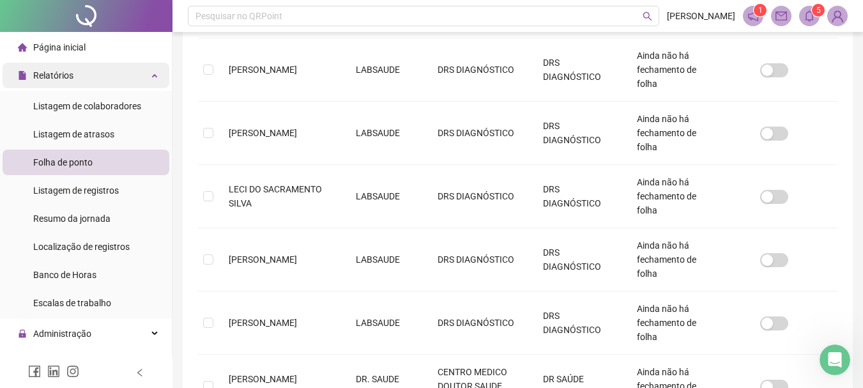
click at [96, 80] on div "Relatórios" at bounding box center [86, 76] width 167 height 26
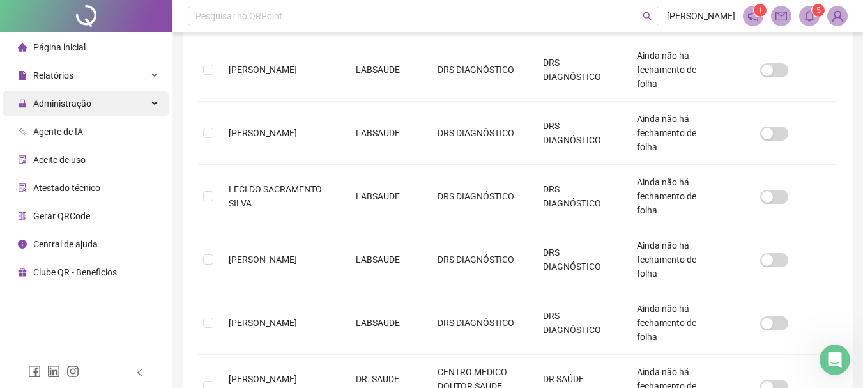
click at [85, 110] on span "Administração" at bounding box center [54, 104] width 73 height 26
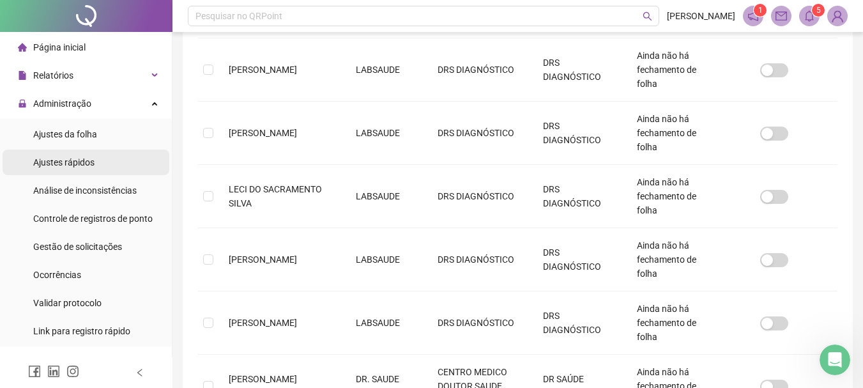
click at [47, 163] on span "Ajustes rápidos" at bounding box center [63, 162] width 61 height 10
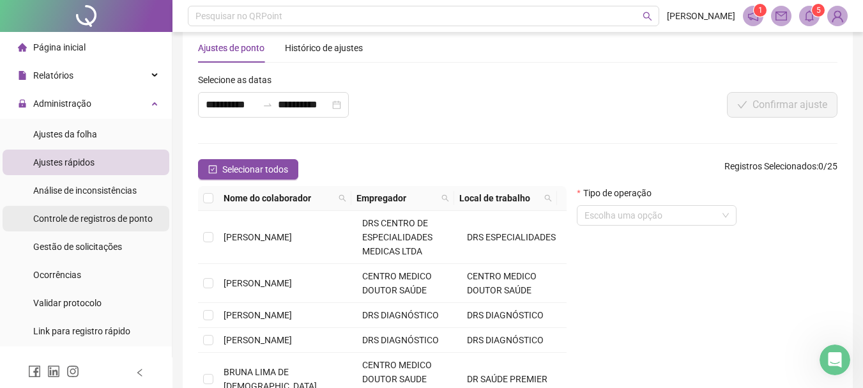
scroll to position [145, 0]
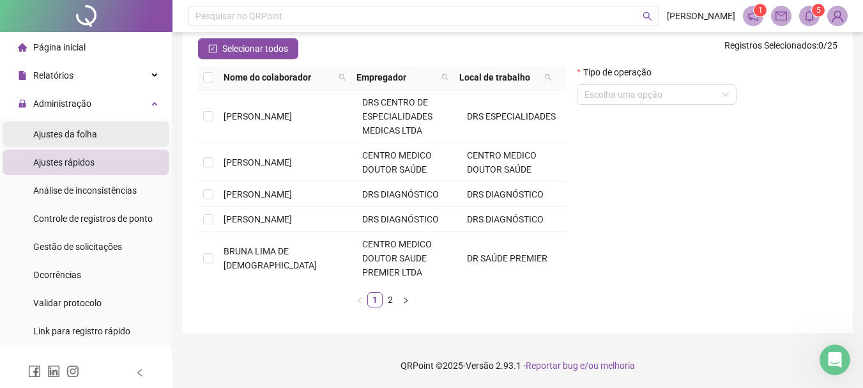
click at [91, 132] on span "Ajustes da folha" at bounding box center [65, 134] width 64 height 10
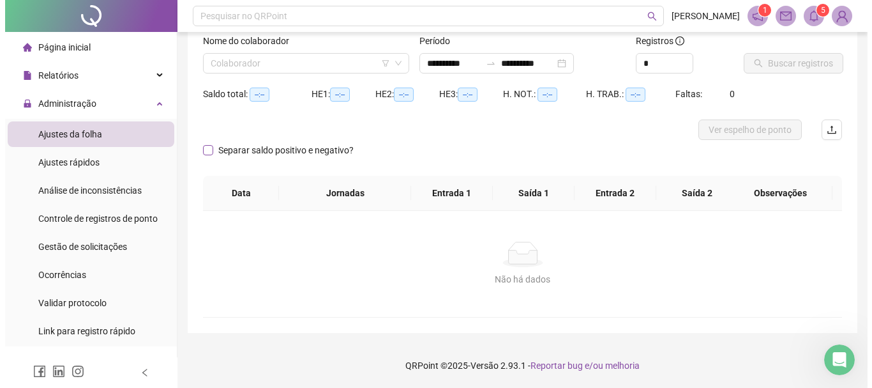
scroll to position [84, 0]
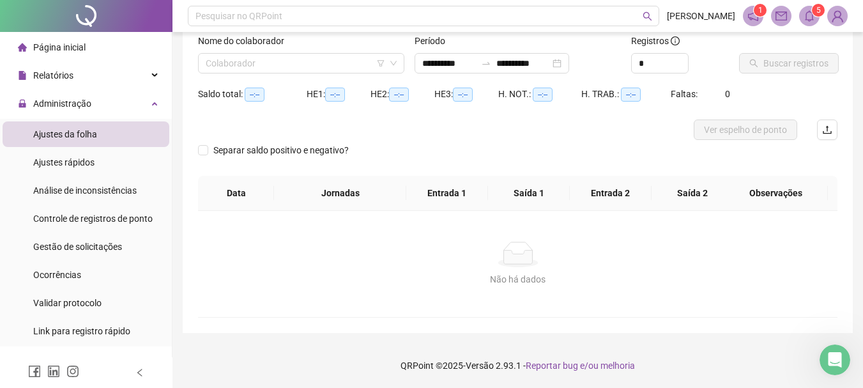
type input "**********"
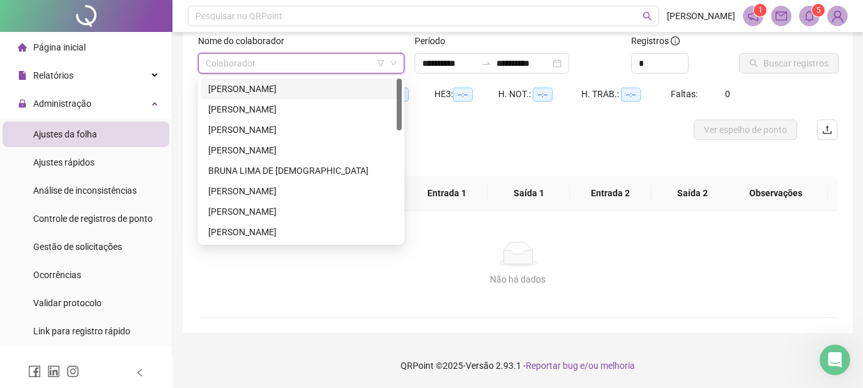
click at [276, 64] on input "search" at bounding box center [295, 63] width 179 height 19
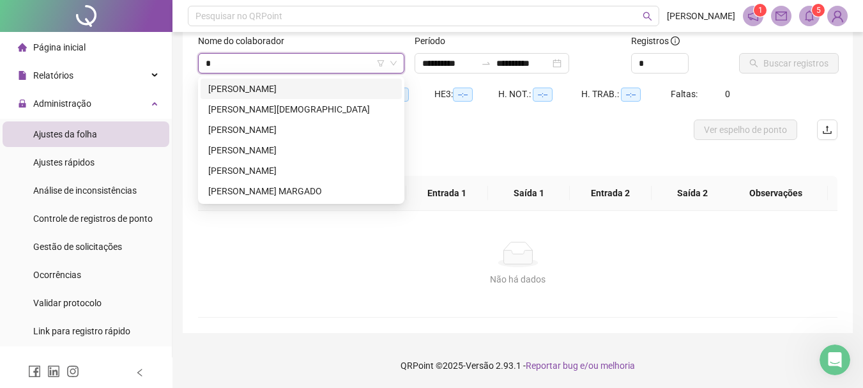
type input "**"
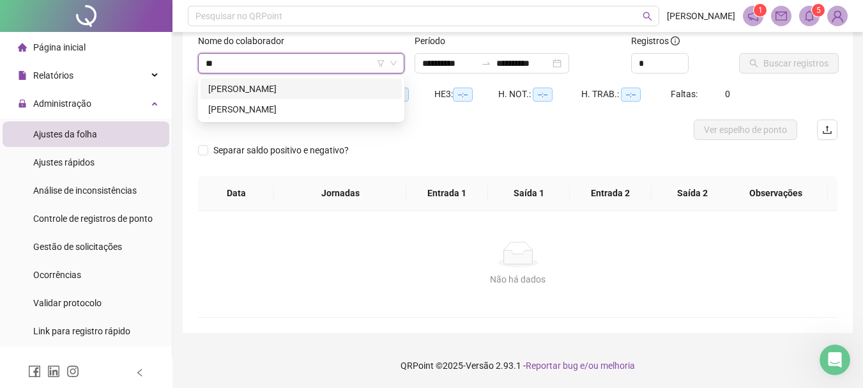
click at [256, 85] on div "[PERSON_NAME]" at bounding box center [301, 89] width 186 height 14
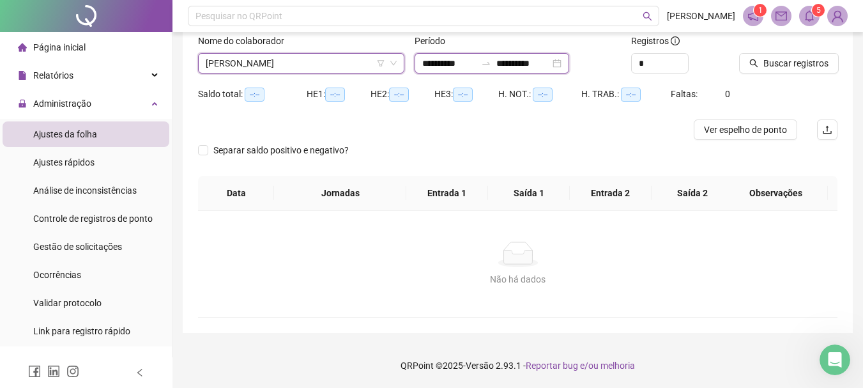
click at [474, 59] on input "**********" at bounding box center [449, 63] width 54 height 14
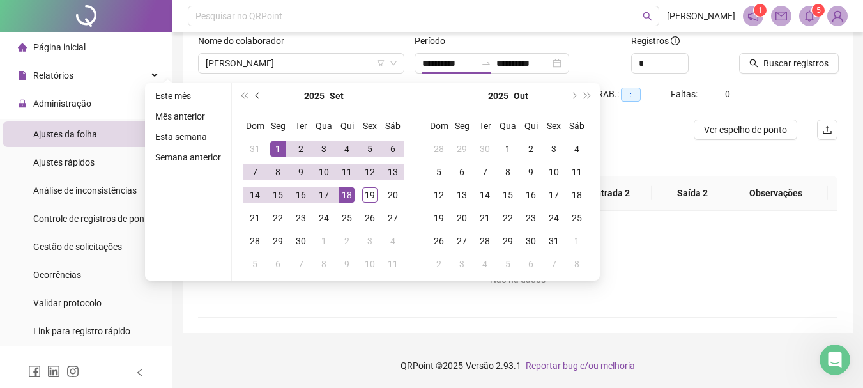
click at [259, 99] on button "prev-year" at bounding box center [258, 96] width 14 height 26
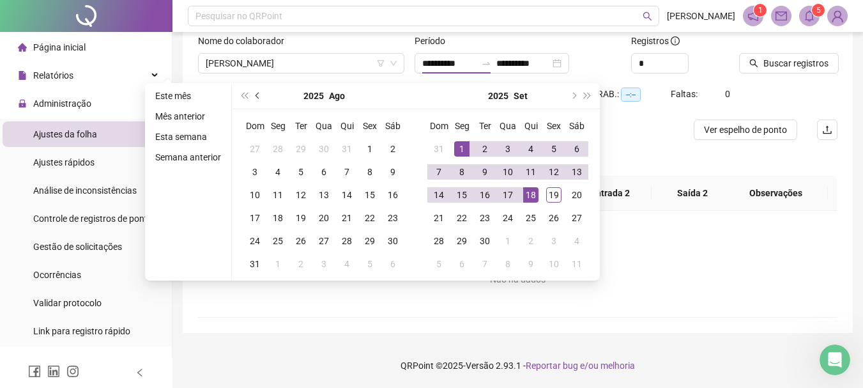
click at [259, 99] on button "prev-year" at bounding box center [258, 96] width 14 height 26
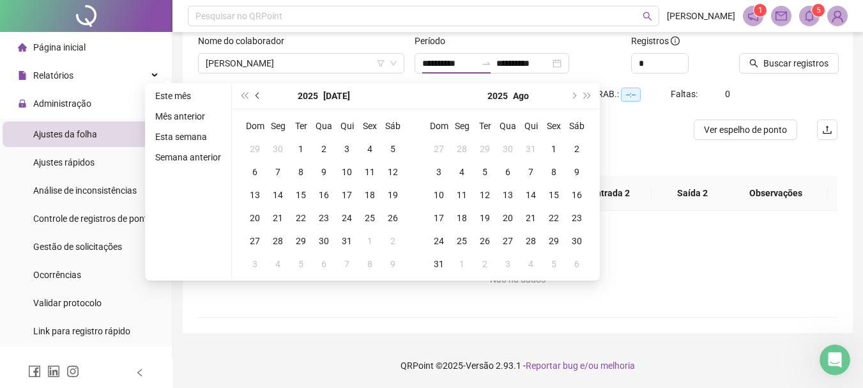
click at [259, 99] on button "prev-year" at bounding box center [258, 96] width 14 height 26
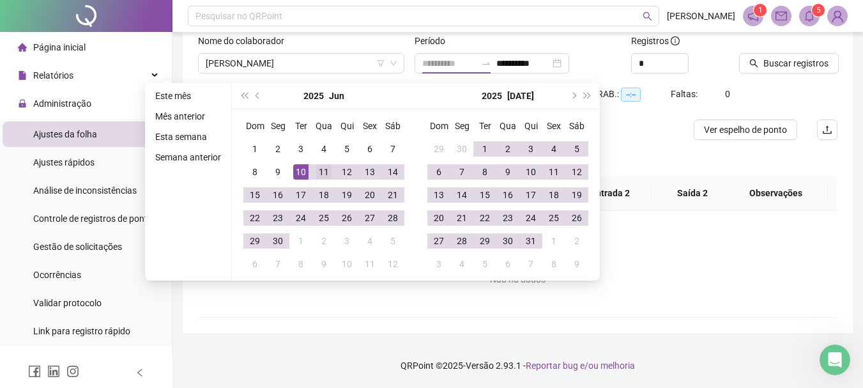
type input "**********"
click at [325, 173] on div "11" at bounding box center [323, 171] width 15 height 15
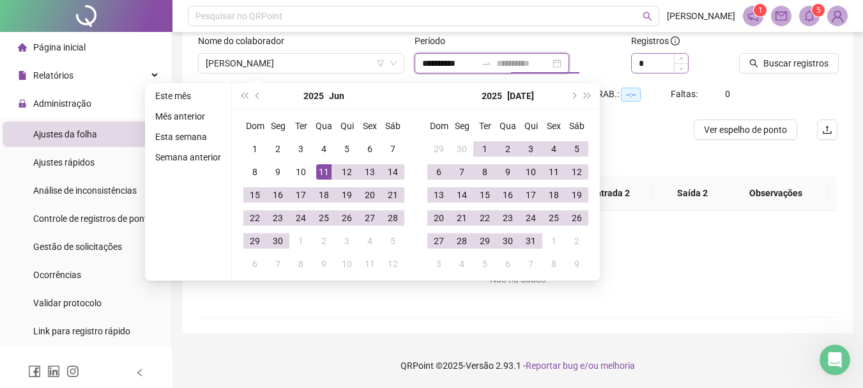
type input "**********"
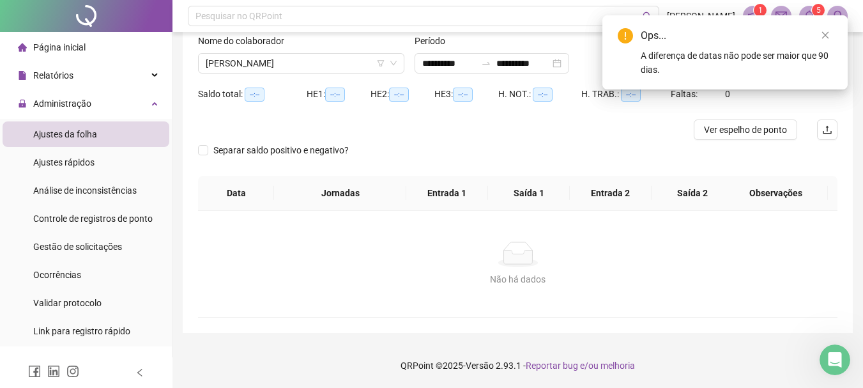
click at [782, 70] on span "Buscar registros" at bounding box center [795, 63] width 65 height 14
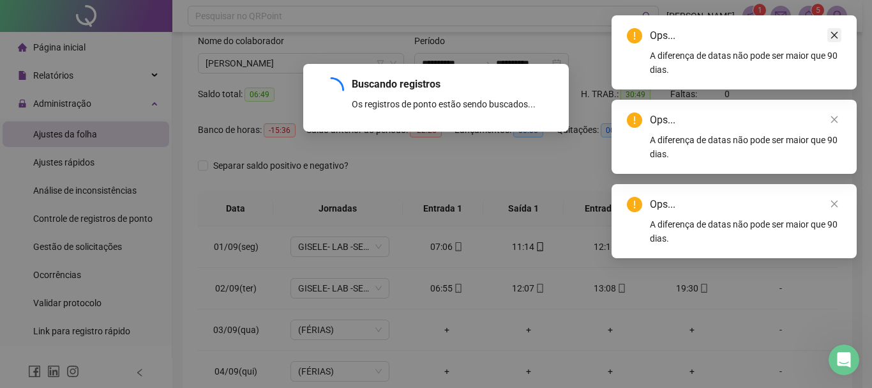
click at [834, 34] on icon "close" at bounding box center [834, 35] width 9 height 9
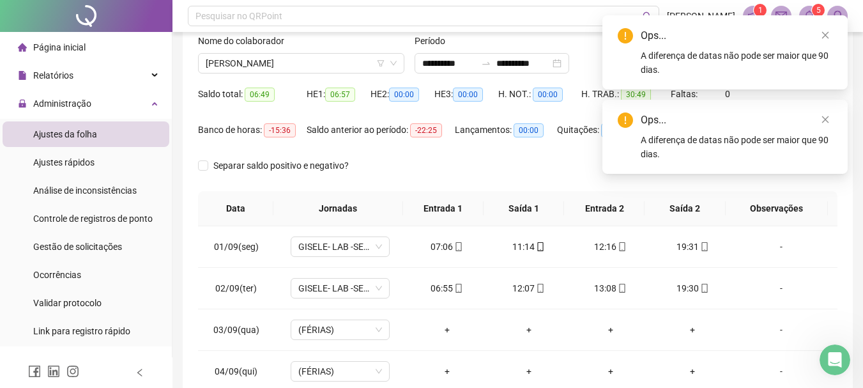
click at [834, 34] on div "Ops... A diferença de datas não pode ser maior que 90 dias." at bounding box center [724, 52] width 245 height 74
click at [822, 36] on icon "close" at bounding box center [825, 35] width 9 height 9
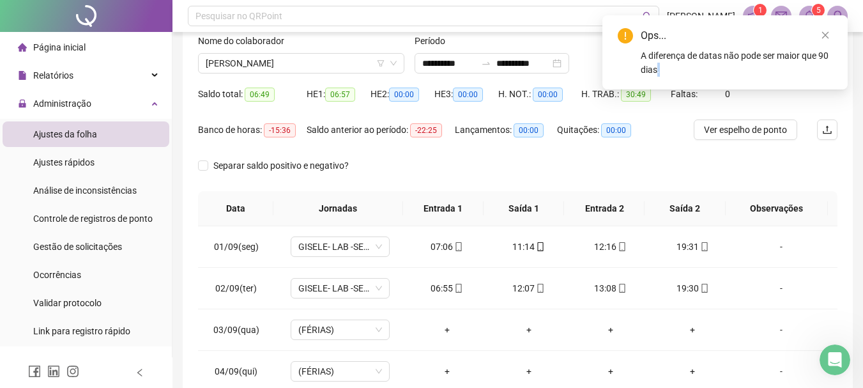
click at [821, 36] on icon "close" at bounding box center [825, 35] width 9 height 9
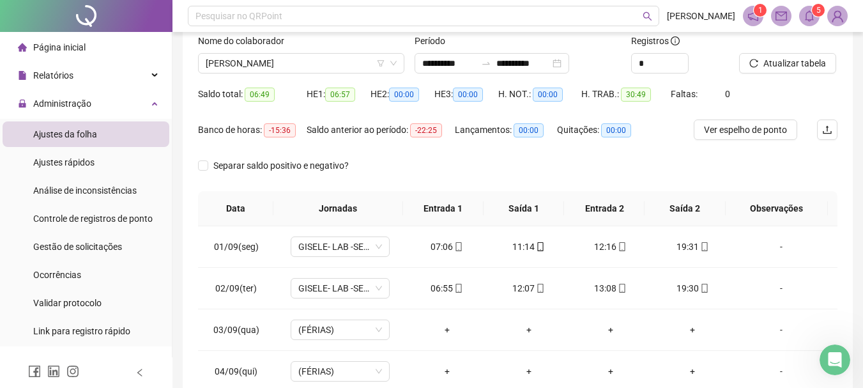
click at [821, 36] on div "Atualizar tabela" at bounding box center [788, 54] width 98 height 40
click at [476, 64] on input "**********" at bounding box center [449, 63] width 54 height 14
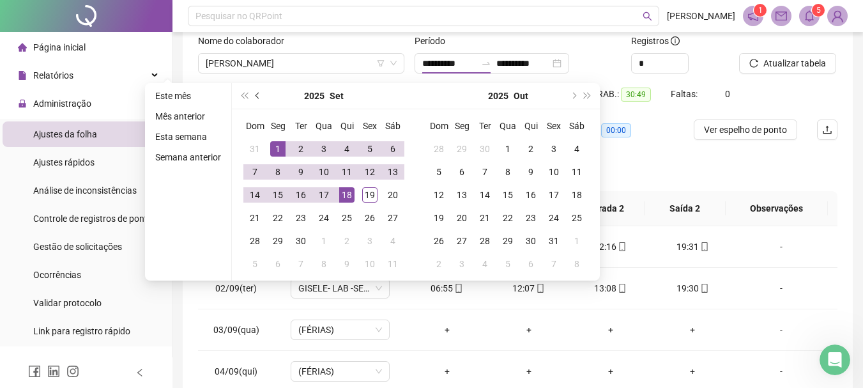
click at [259, 93] on button "prev-year" at bounding box center [258, 96] width 14 height 26
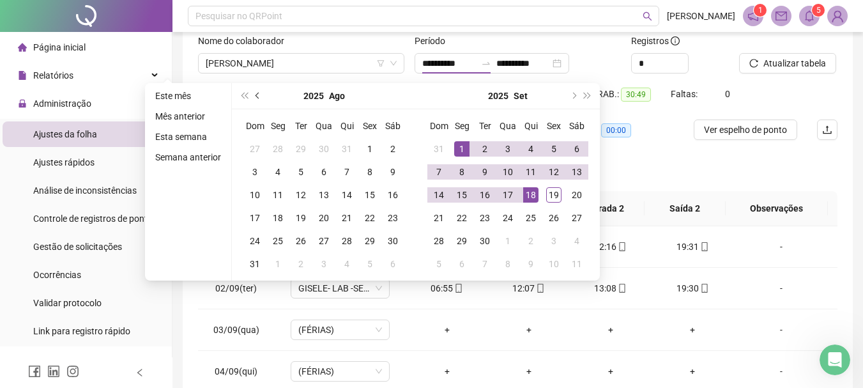
click at [259, 93] on button "prev-year" at bounding box center [258, 96] width 14 height 26
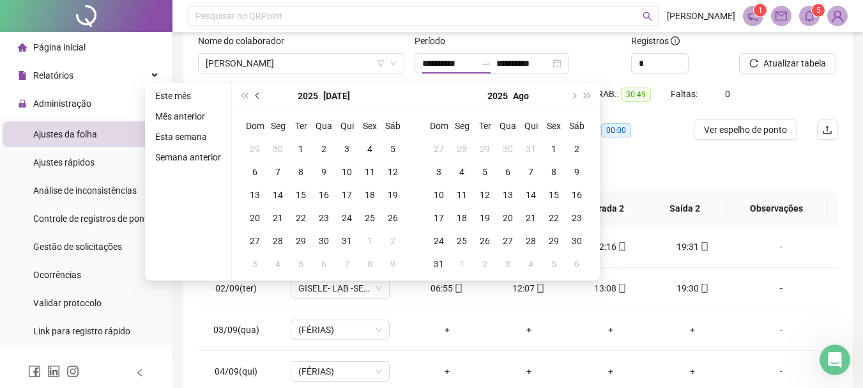
click at [255, 91] on button "prev-year" at bounding box center [258, 96] width 14 height 26
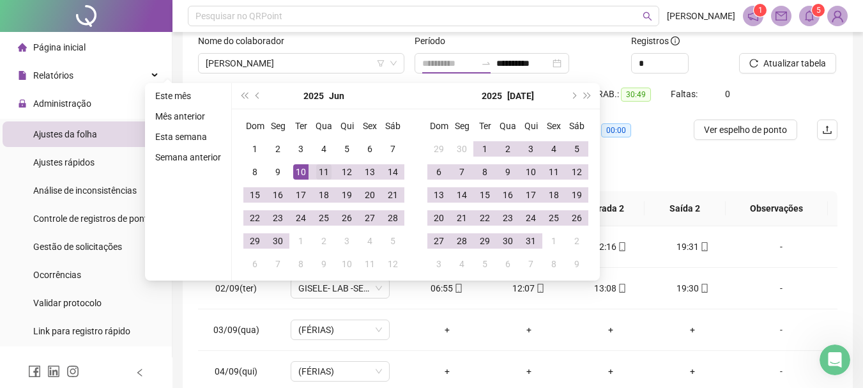
type input "**********"
click at [321, 171] on div "11" at bounding box center [323, 171] width 15 height 15
click at [322, 171] on div "11" at bounding box center [323, 171] width 15 height 15
type input "**********"
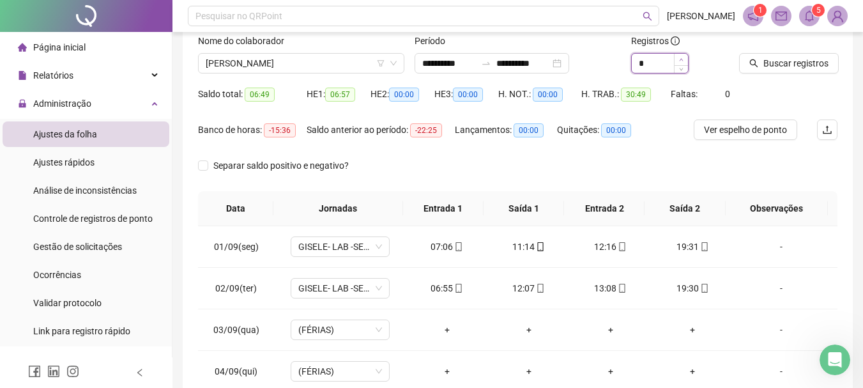
click at [683, 60] on icon "up" at bounding box center [681, 59] width 4 height 4
type input "*"
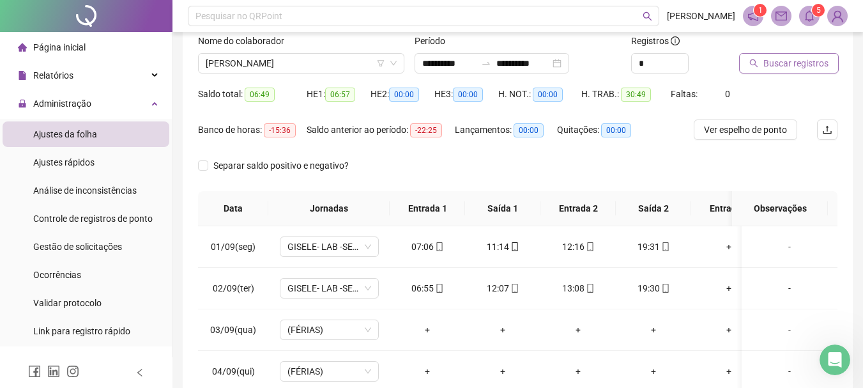
click at [763, 68] on span "Buscar registros" at bounding box center [795, 63] width 65 height 14
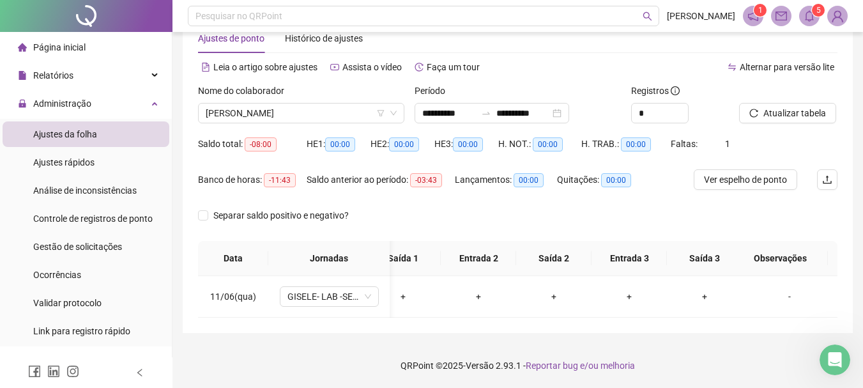
scroll to position [0, 110]
click at [777, 289] on div "-" at bounding box center [789, 296] width 75 height 14
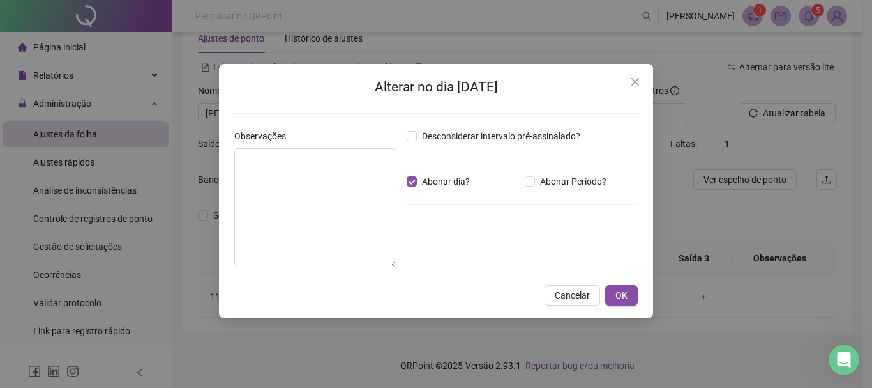
click at [213, 201] on div "Alterar no dia [DATE] Observações Desconsiderar intervalo pré-assinalado? Abona…" at bounding box center [436, 194] width 872 height 388
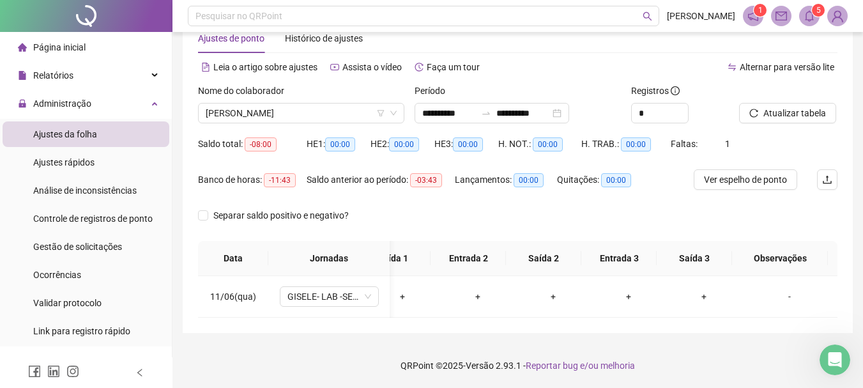
scroll to position [0, 100]
click at [789, 289] on div "-" at bounding box center [789, 296] width 75 height 14
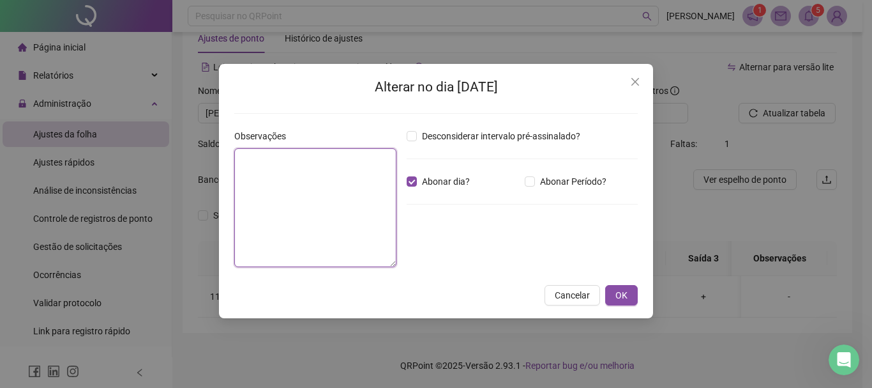
click at [344, 187] on textarea at bounding box center [315, 207] width 162 height 119
type textarea "********"
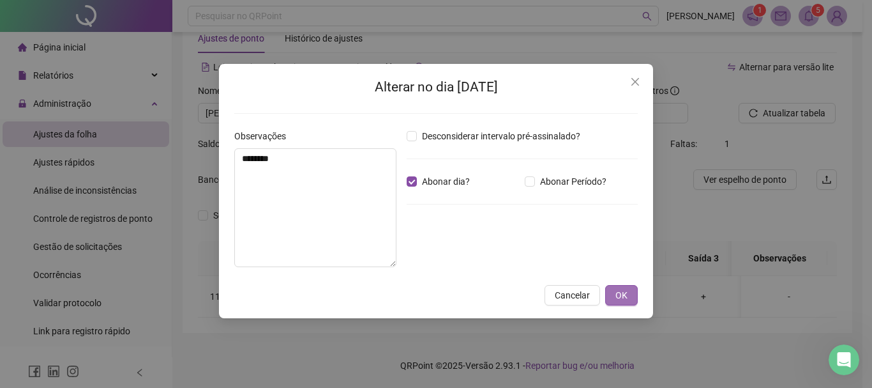
click at [635, 298] on button "OK" at bounding box center [621, 295] width 33 height 20
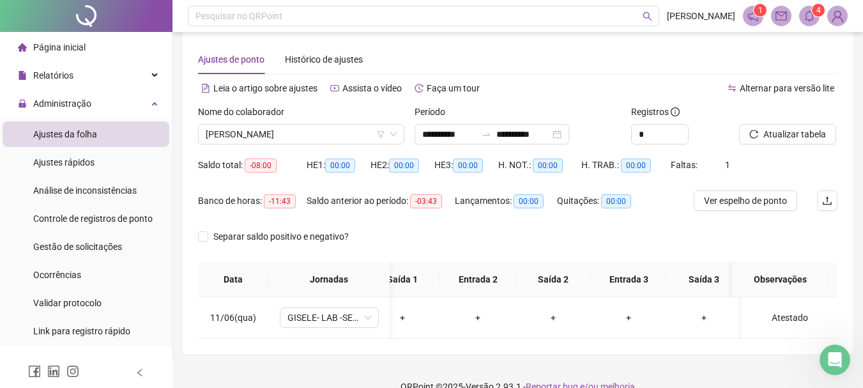
scroll to position [0, 0]
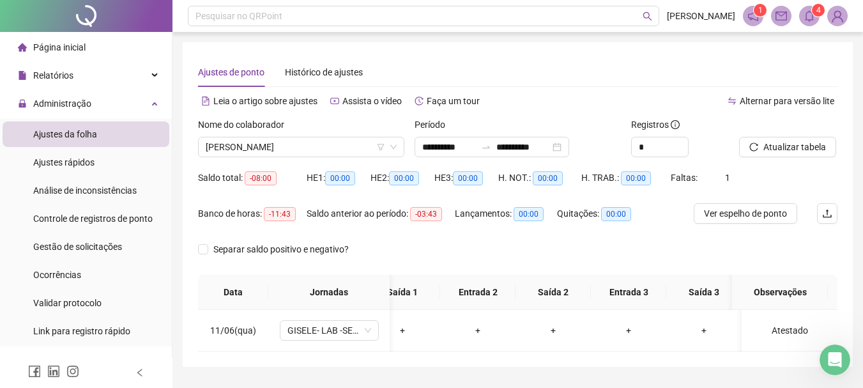
click at [55, 50] on span "Página inicial" at bounding box center [59, 47] width 52 height 10
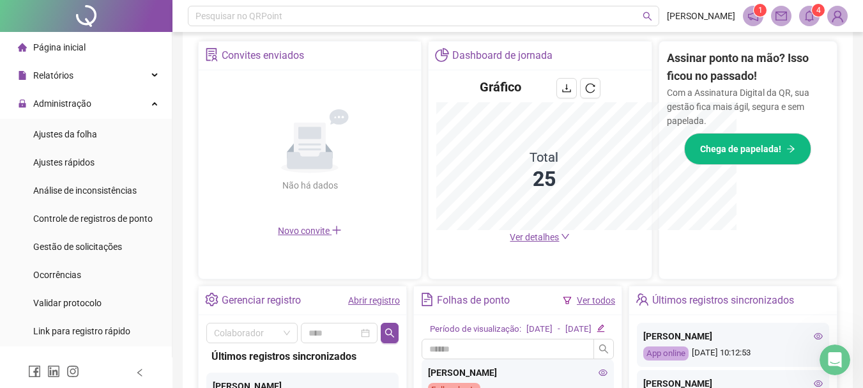
scroll to position [430, 0]
